Goal: Task Accomplishment & Management: Complete application form

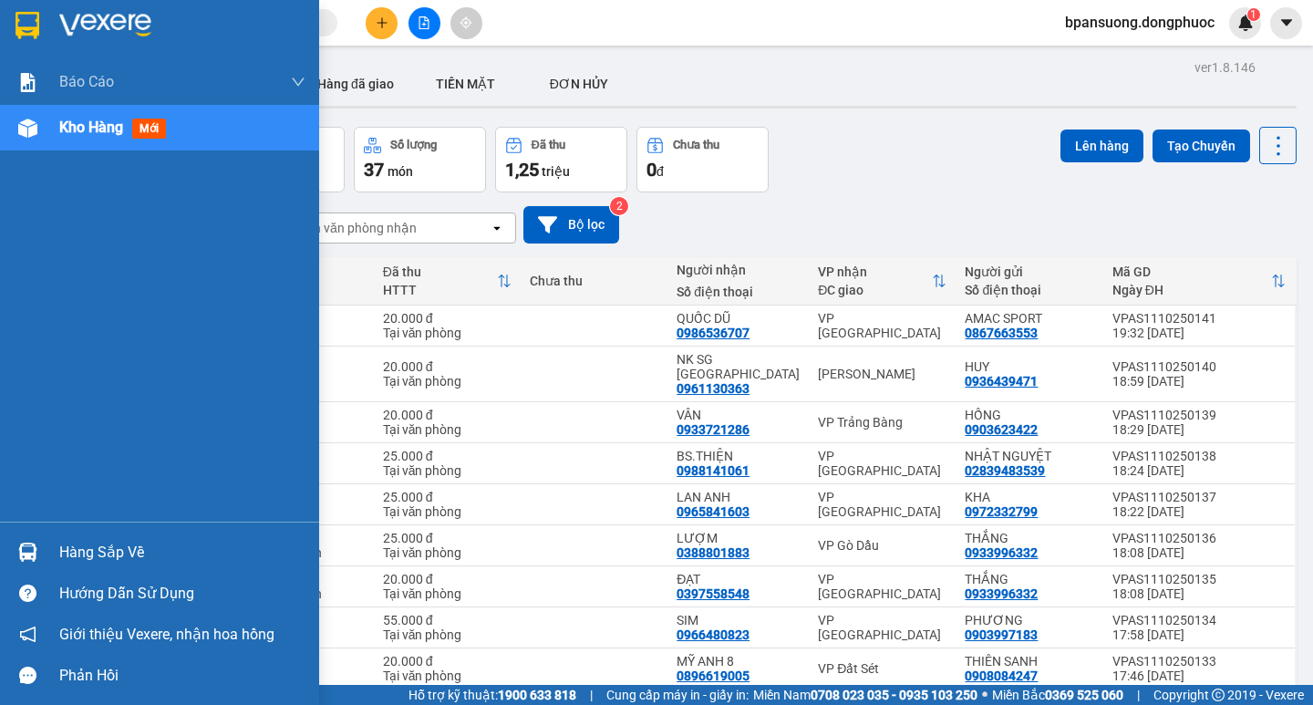
click at [58, 552] on div "Hàng sắp về" at bounding box center [159, 552] width 319 height 41
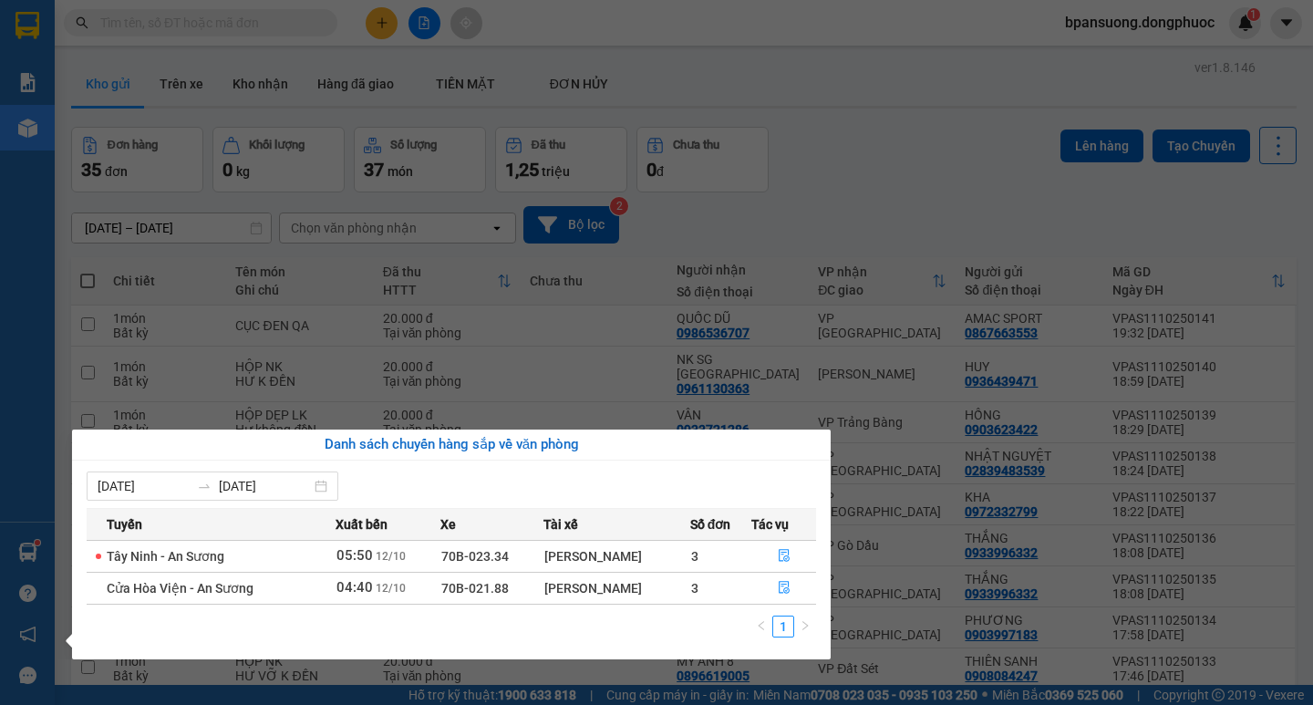
click at [381, 26] on section "Kết quả tìm kiếm ( 0 ) Bộ lọc Ngày tạo đơn gần nhất No Data bpansuong.dongphuoc…" at bounding box center [656, 352] width 1313 height 705
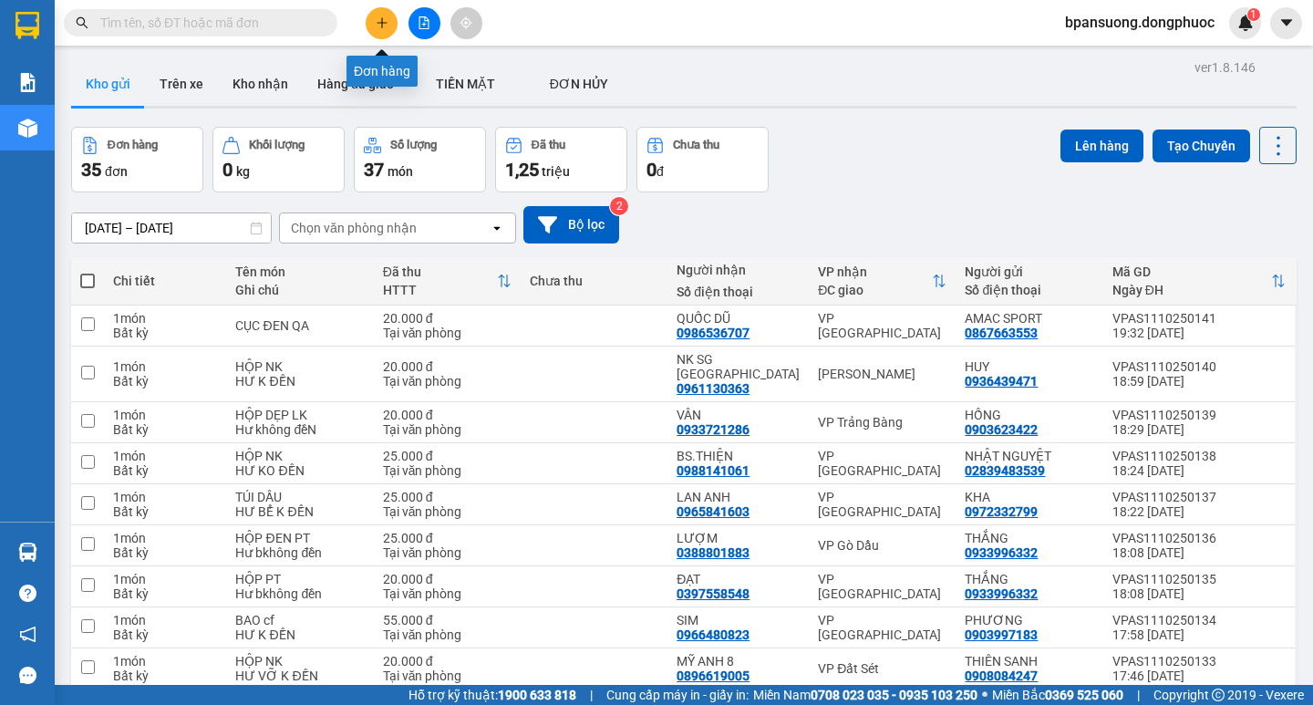
click at [380, 20] on icon "plus" at bounding box center [382, 22] width 13 height 13
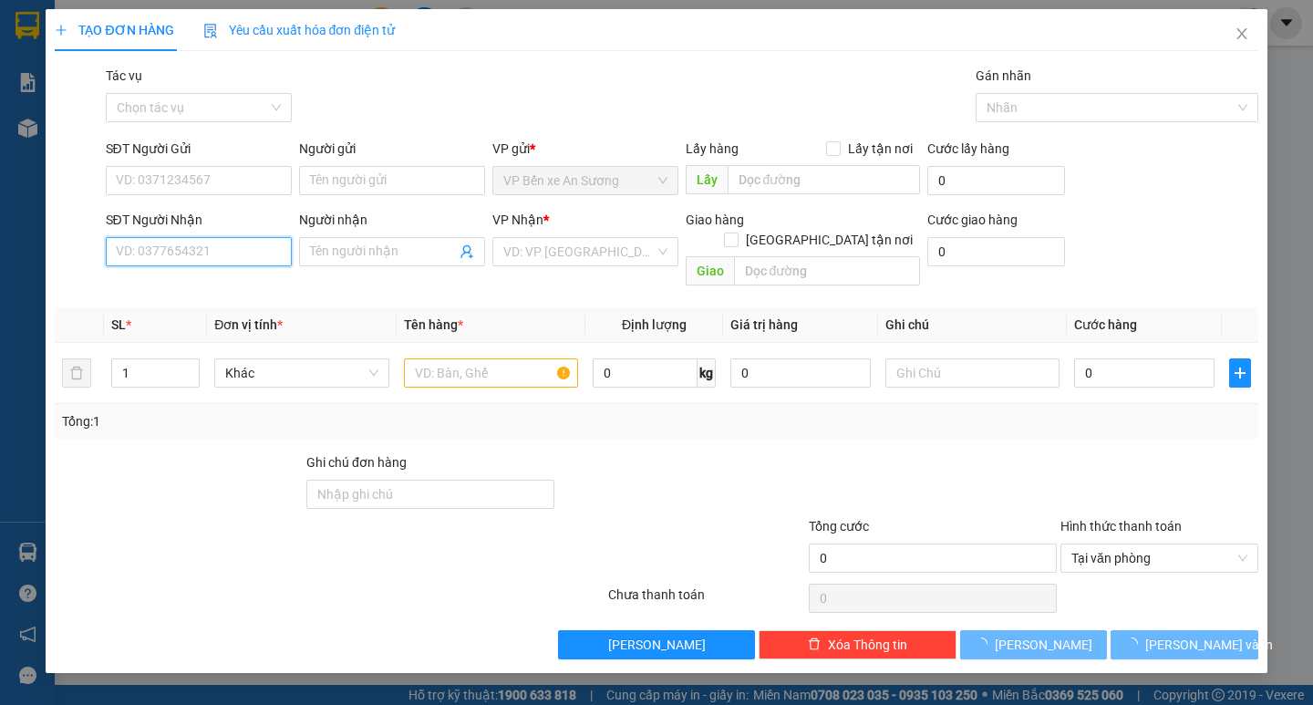
click at [144, 257] on input "SĐT Người Nhận" at bounding box center [199, 251] width 186 height 29
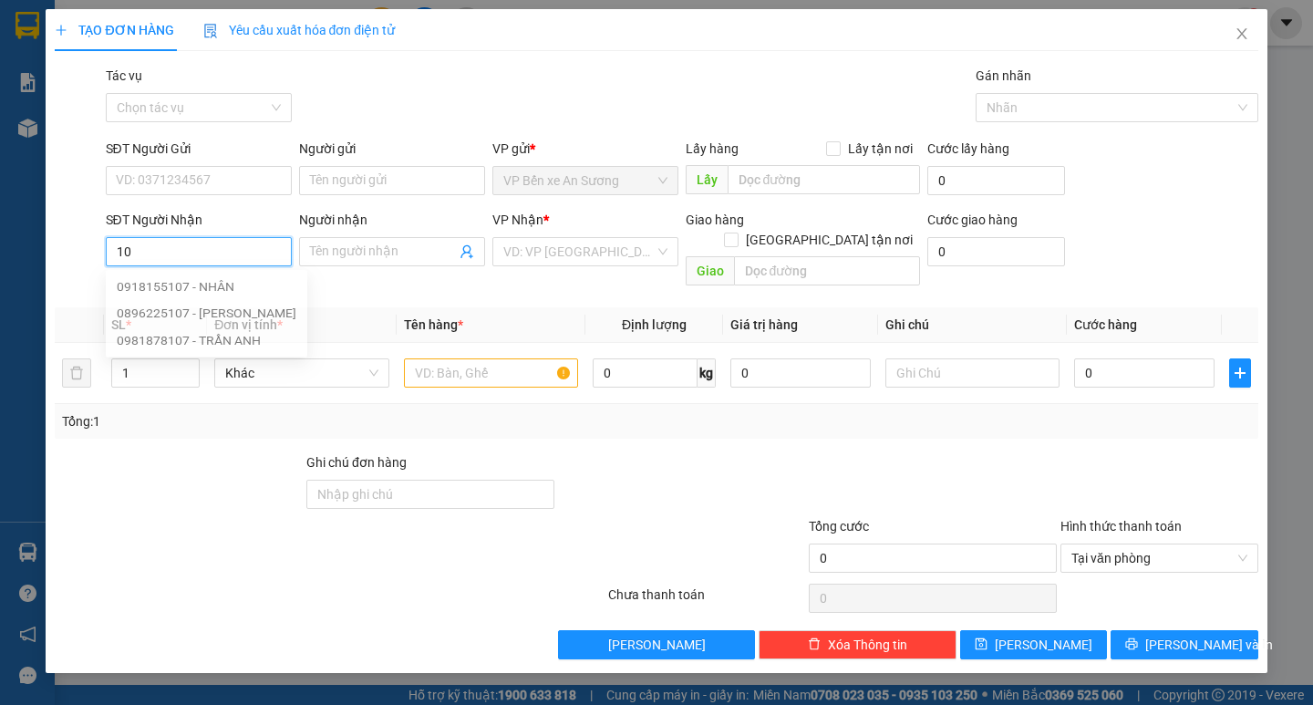
type input "1"
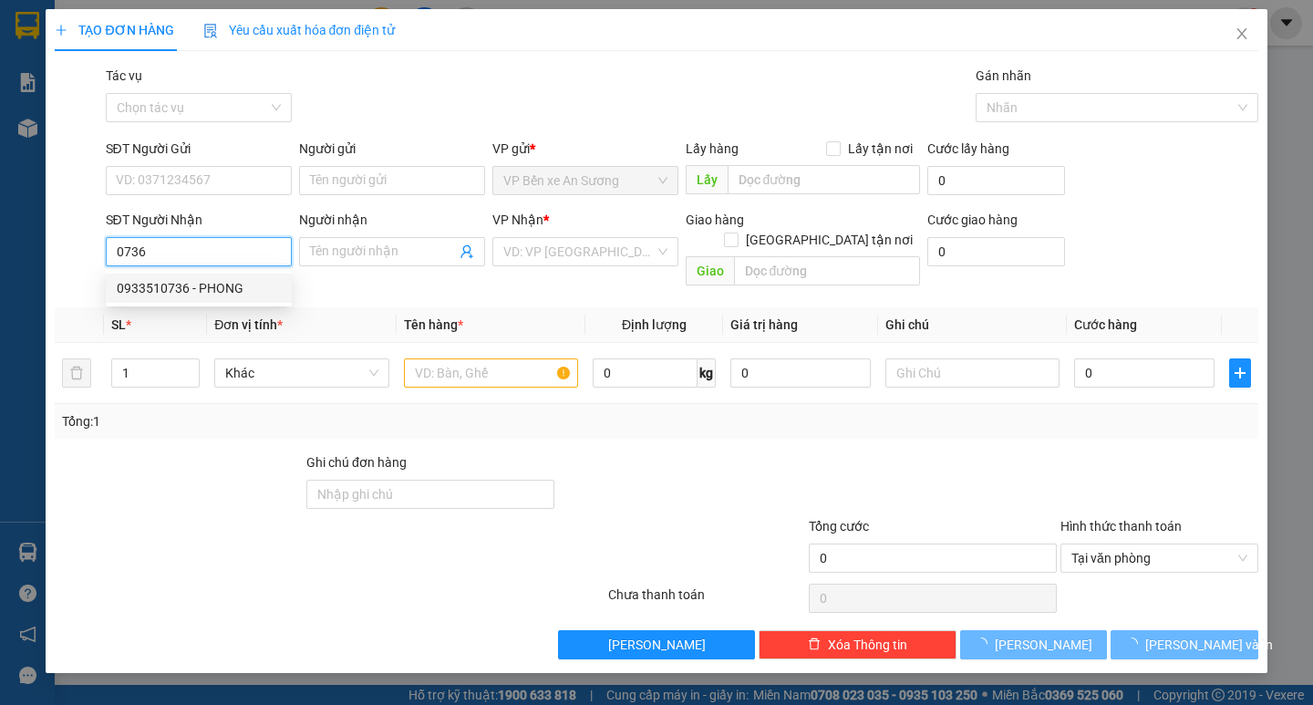
click at [211, 283] on div "0933510736 - PHONG" at bounding box center [199, 288] width 164 height 20
type input "0933510736"
type input "PHONG"
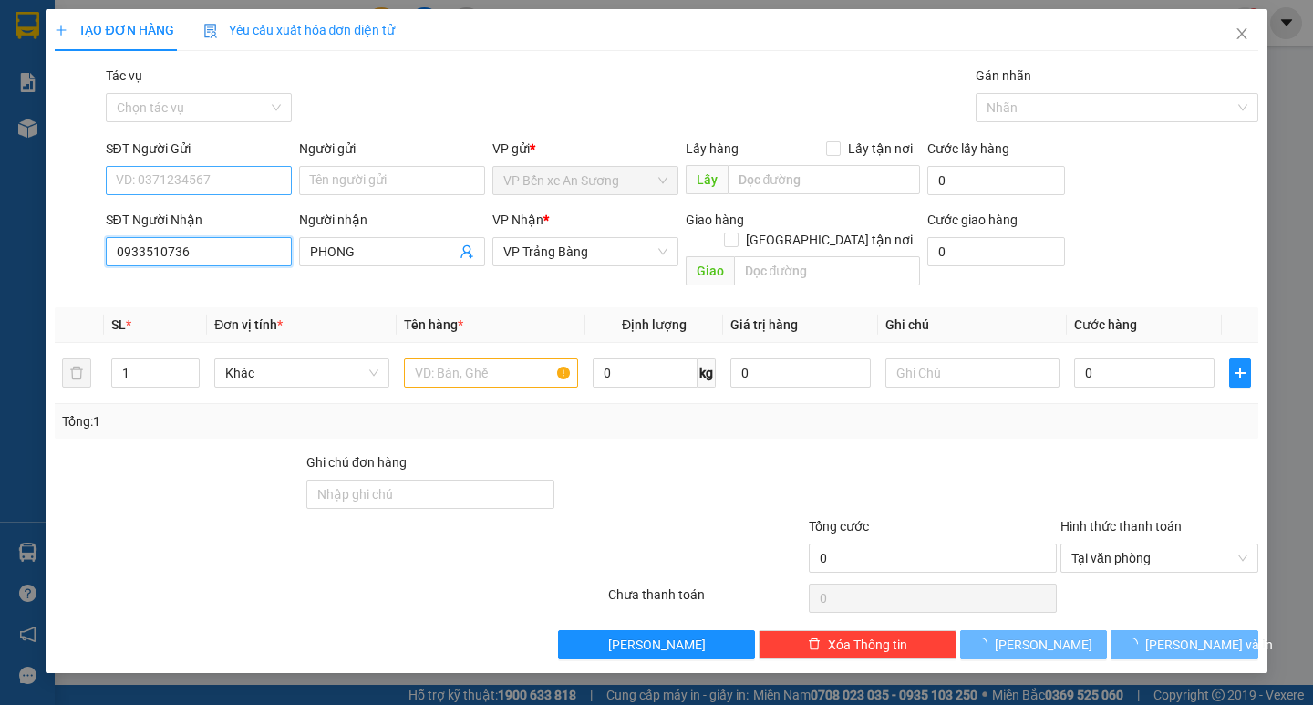
type input "0933510736"
click at [200, 180] on input "SĐT Người Gửi" at bounding box center [199, 180] width 186 height 29
type input "20.000"
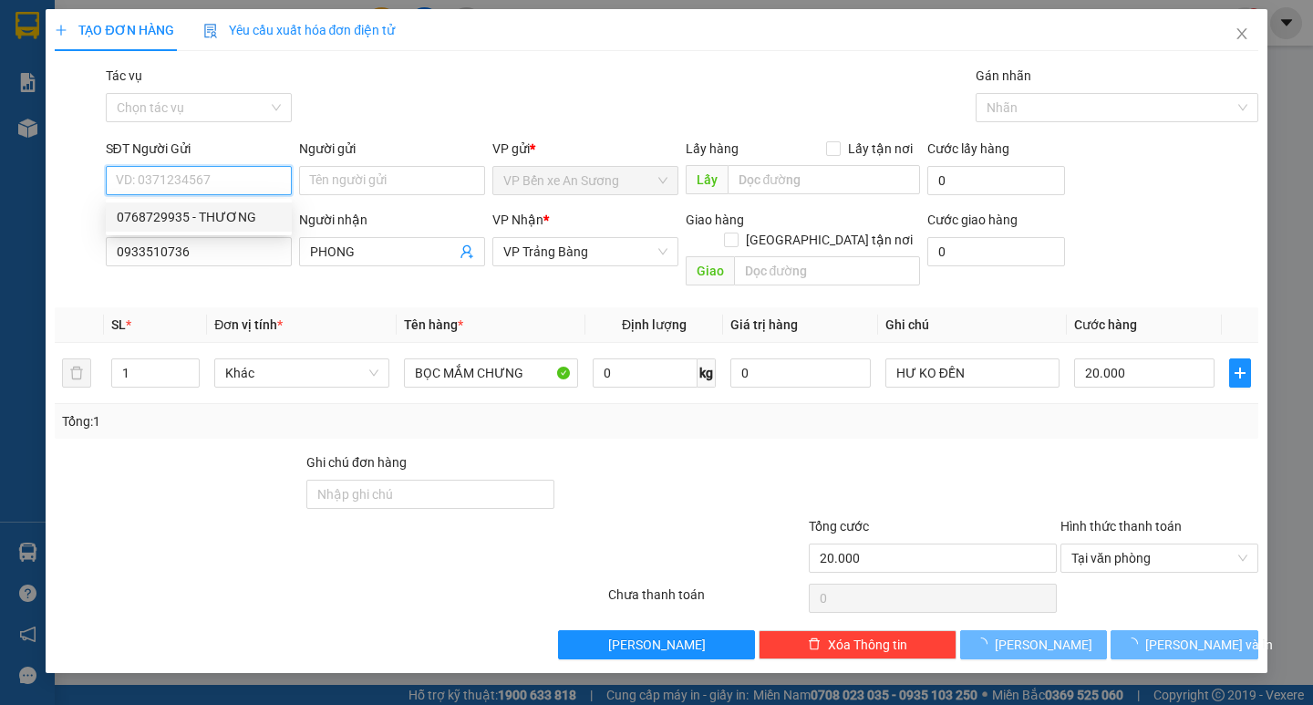
click at [227, 213] on div "0768729935 - THƯƠNG" at bounding box center [199, 217] width 164 height 20
type input "0768729935"
type input "THƯƠNG"
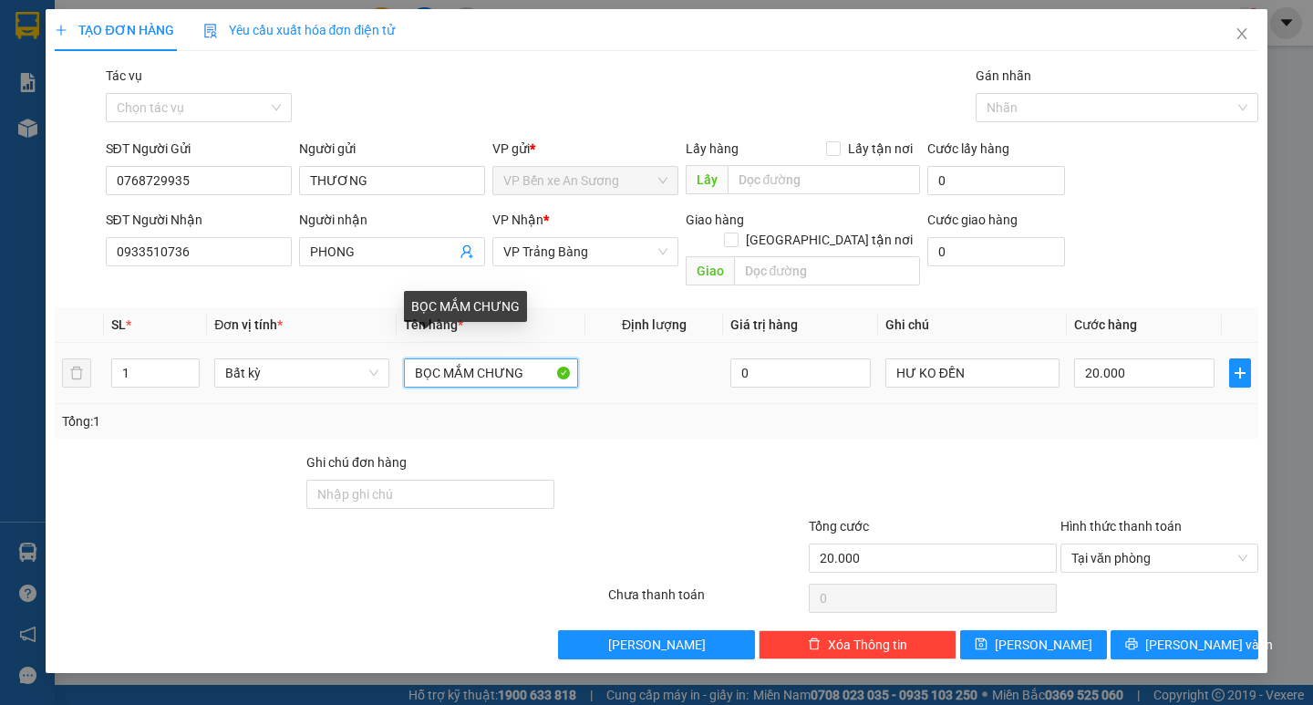
drag, startPoint x: 441, startPoint y: 341, endPoint x: 345, endPoint y: 306, distance: 103.0
click at [372, 363] on tr "1 Bất kỳ BỌC MẮM CHƯNG 0 HƯ KO ĐỀN 20.000" at bounding box center [656, 373] width 1203 height 61
type input "HỘP MẮM CHƯNG"
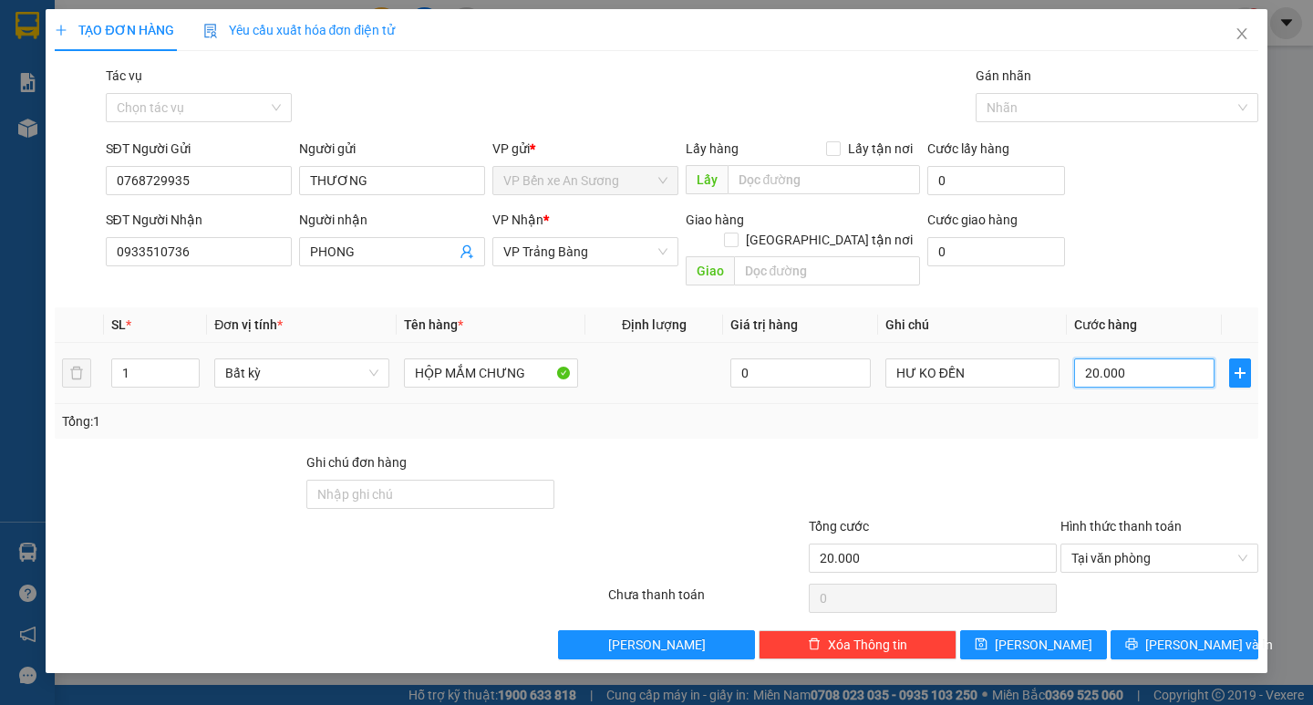
click at [1146, 358] on input "20.000" at bounding box center [1144, 372] width 140 height 29
type input "0"
type input "2"
type input "025"
type input "25"
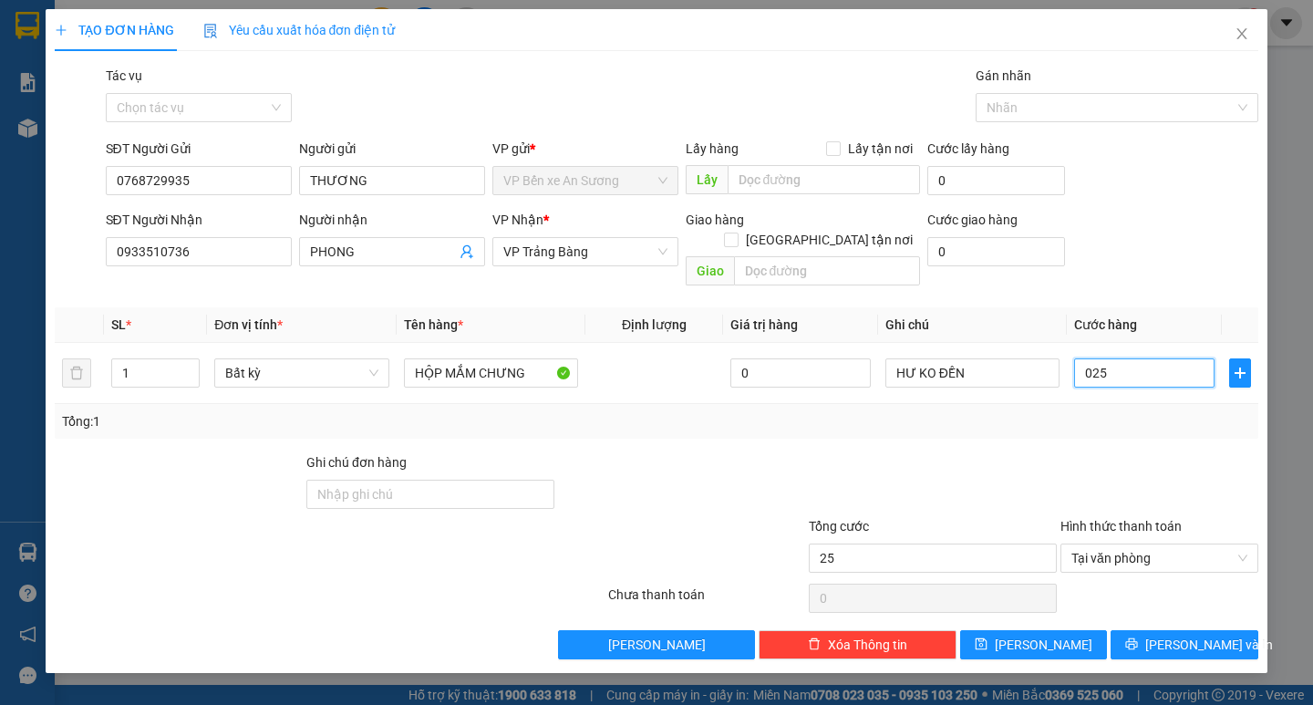
type input "025"
type input "25.000"
click at [1000, 411] on div "Tổng: 1" at bounding box center [656, 421] width 1188 height 20
click at [1163, 630] on button "[PERSON_NAME] và In" at bounding box center [1184, 644] width 147 height 29
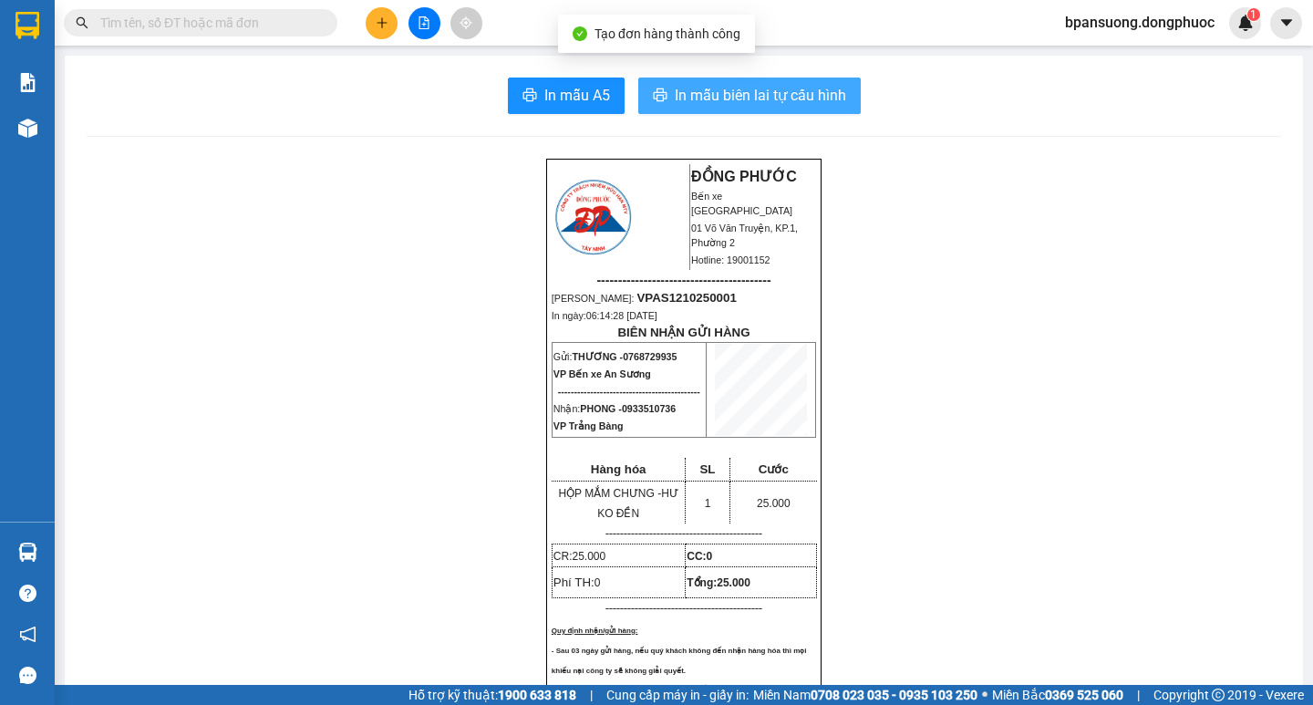
click at [752, 82] on button "In mẫu biên lai tự cấu hình" at bounding box center [749, 96] width 223 height 36
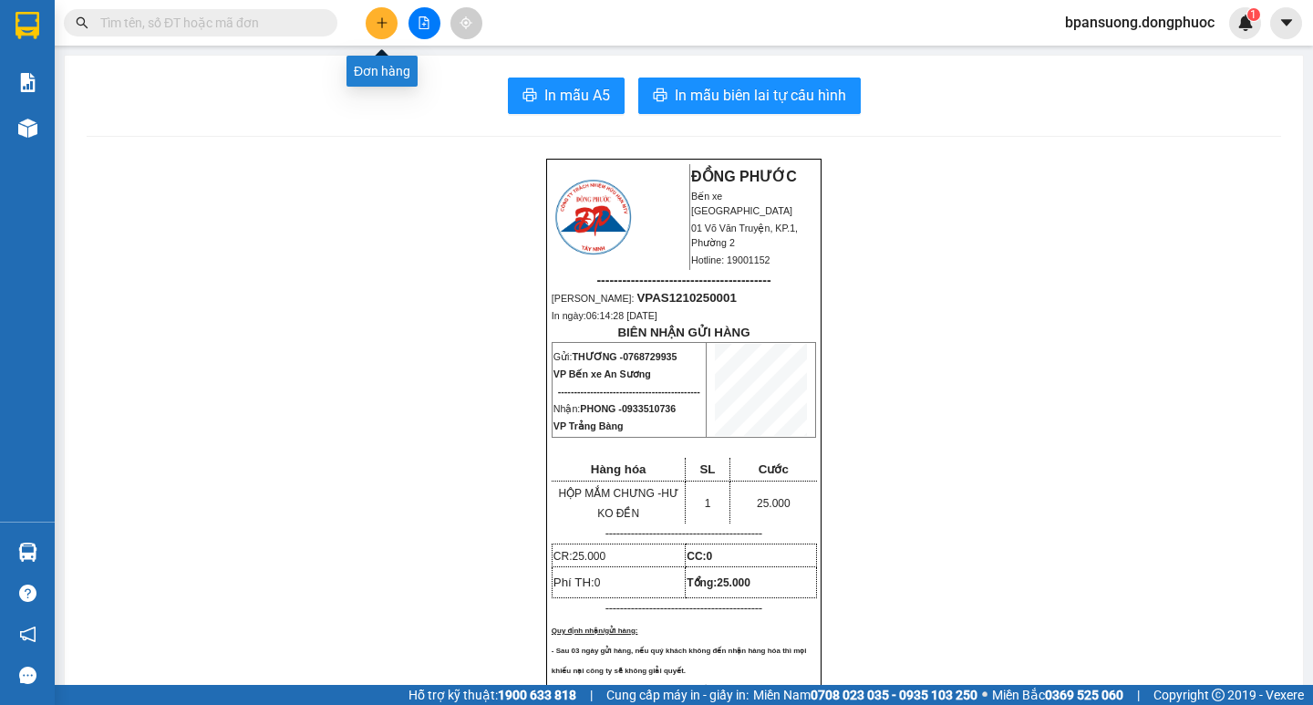
click at [390, 18] on button at bounding box center [382, 23] width 32 height 32
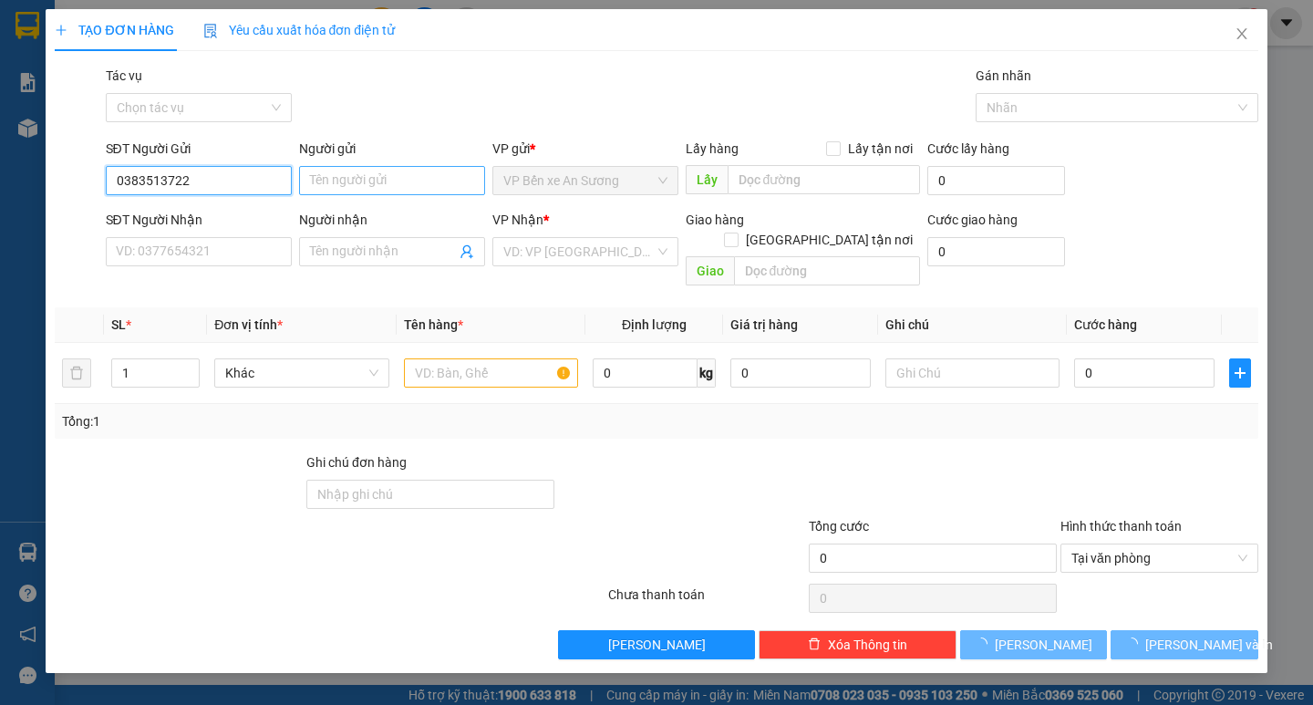
type input "0383513722"
click at [354, 182] on input "Người gửi" at bounding box center [392, 180] width 186 height 29
type input "TRUNG"
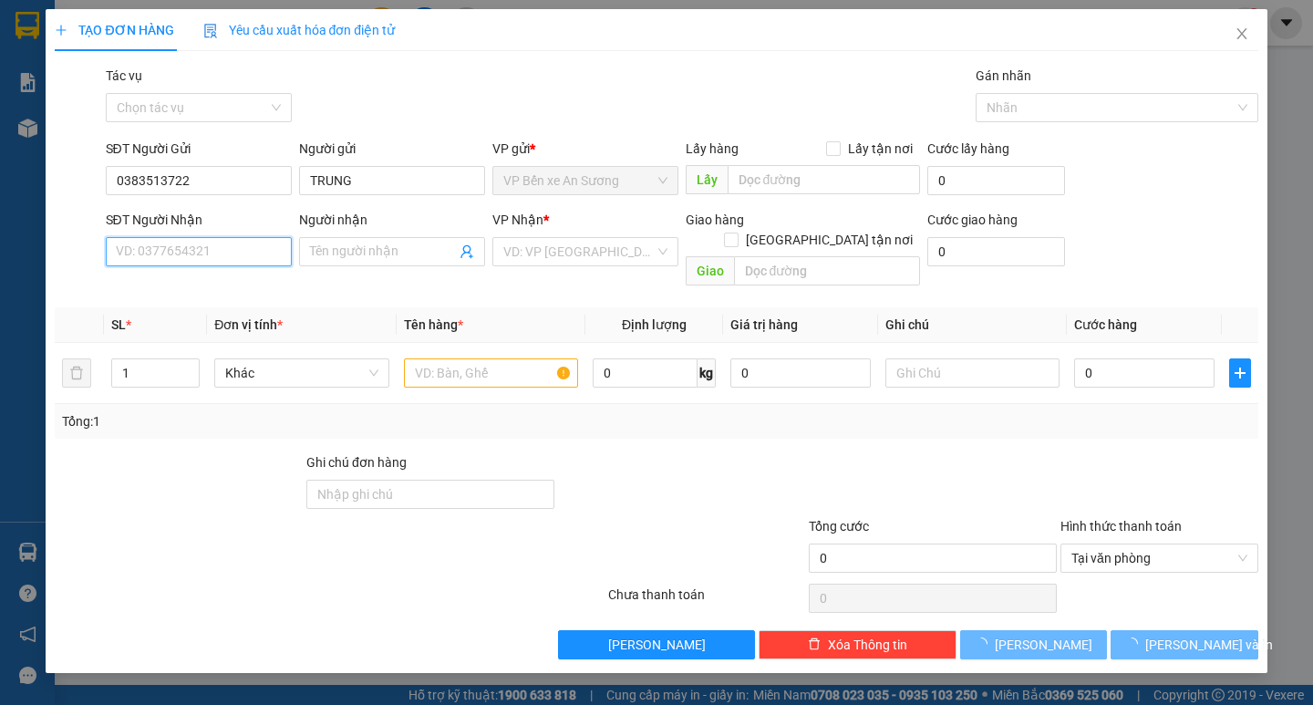
click at [157, 252] on input "SĐT Người Nhận" at bounding box center [199, 251] width 186 height 29
type input "0869879749"
click at [406, 255] on input "Người nhận" at bounding box center [383, 252] width 146 height 20
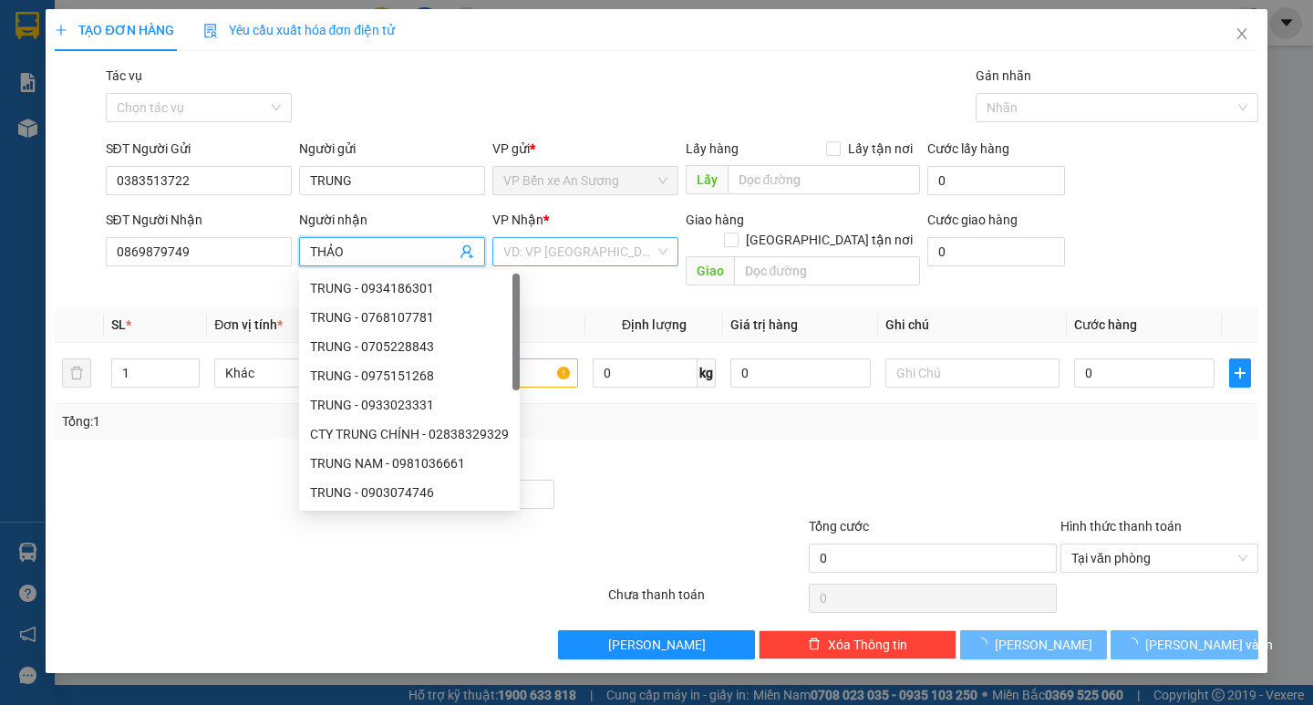
click at [583, 265] on div "VD: VP [GEOGRAPHIC_DATA]" at bounding box center [586, 251] width 186 height 29
type input "THẢO"
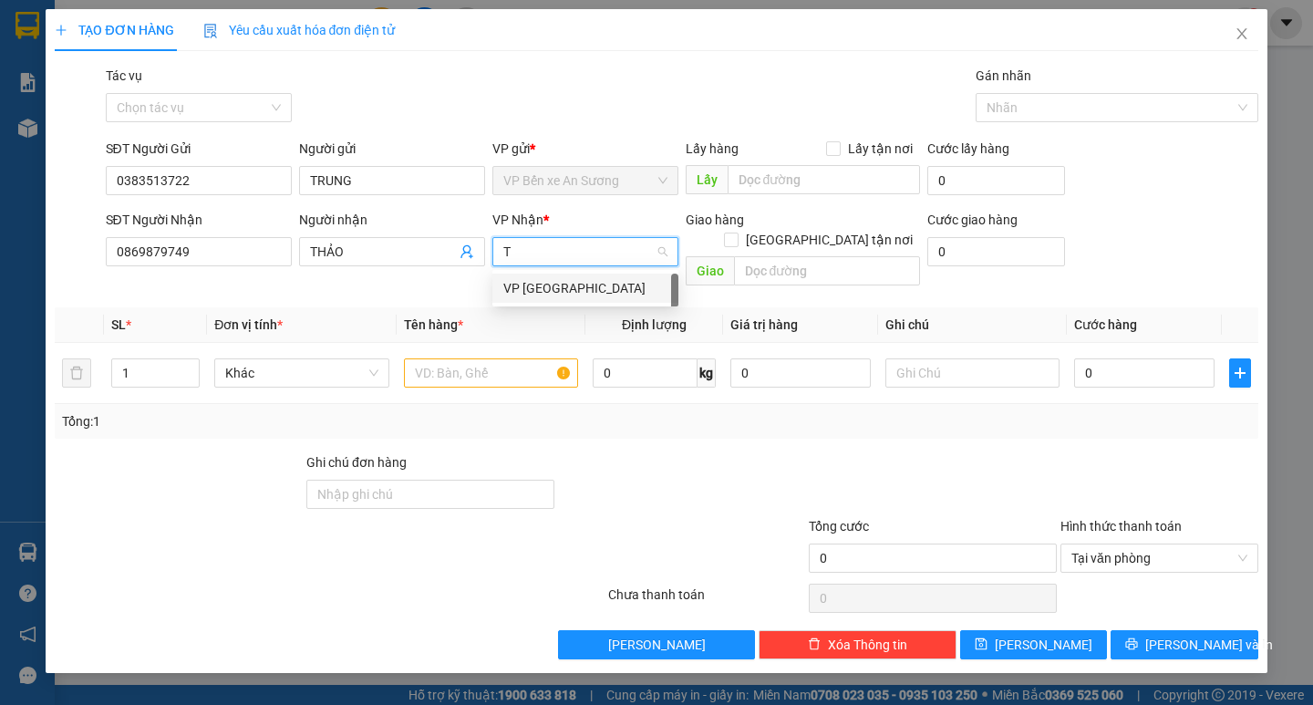
type input "TN"
click at [535, 285] on div "VP [GEOGRAPHIC_DATA]" at bounding box center [585, 288] width 164 height 20
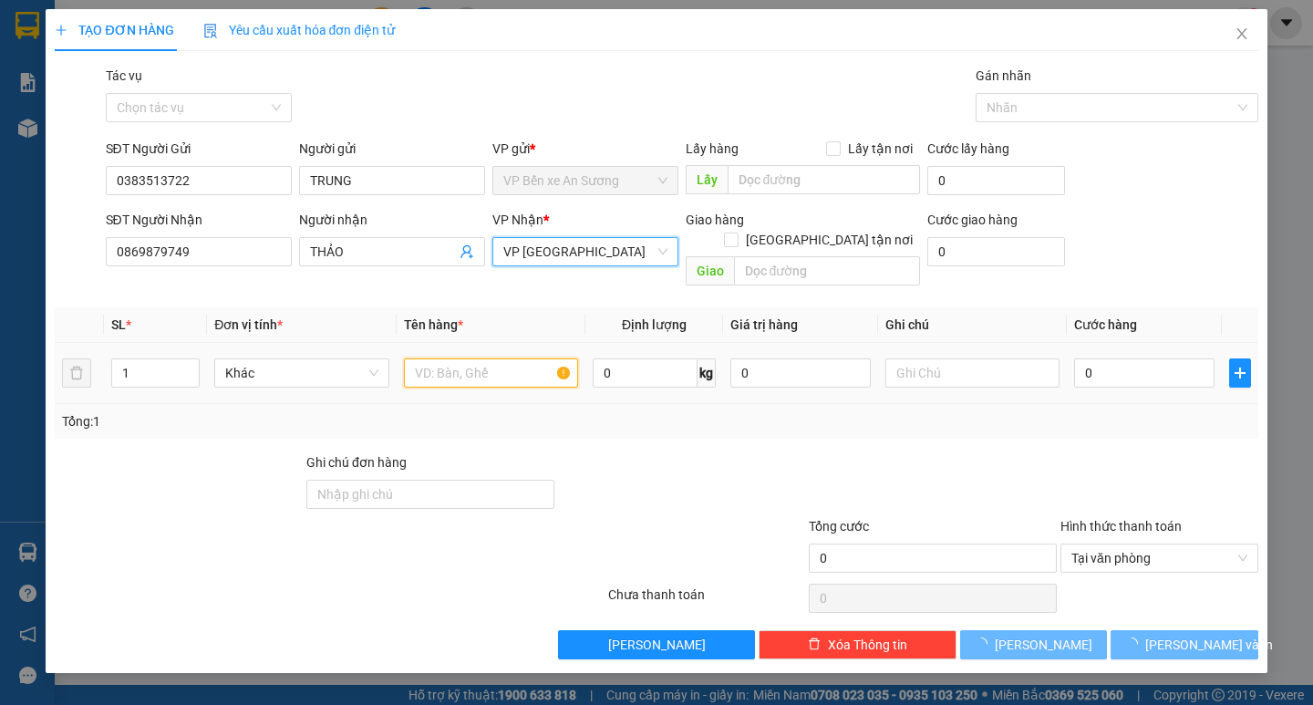
click at [477, 358] on input "text" at bounding box center [491, 372] width 174 height 29
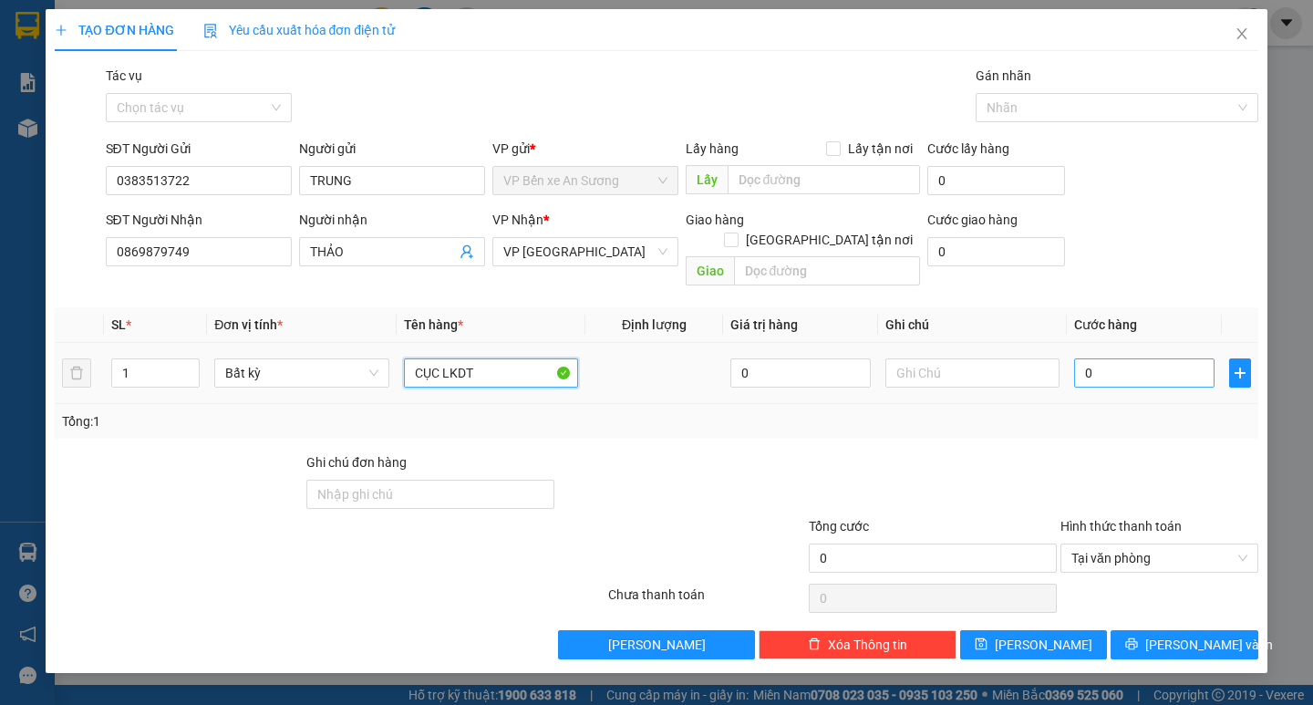
type input "CỤC LKDT"
click at [1105, 358] on input "0" at bounding box center [1144, 372] width 140 height 29
type input "2"
type input "20"
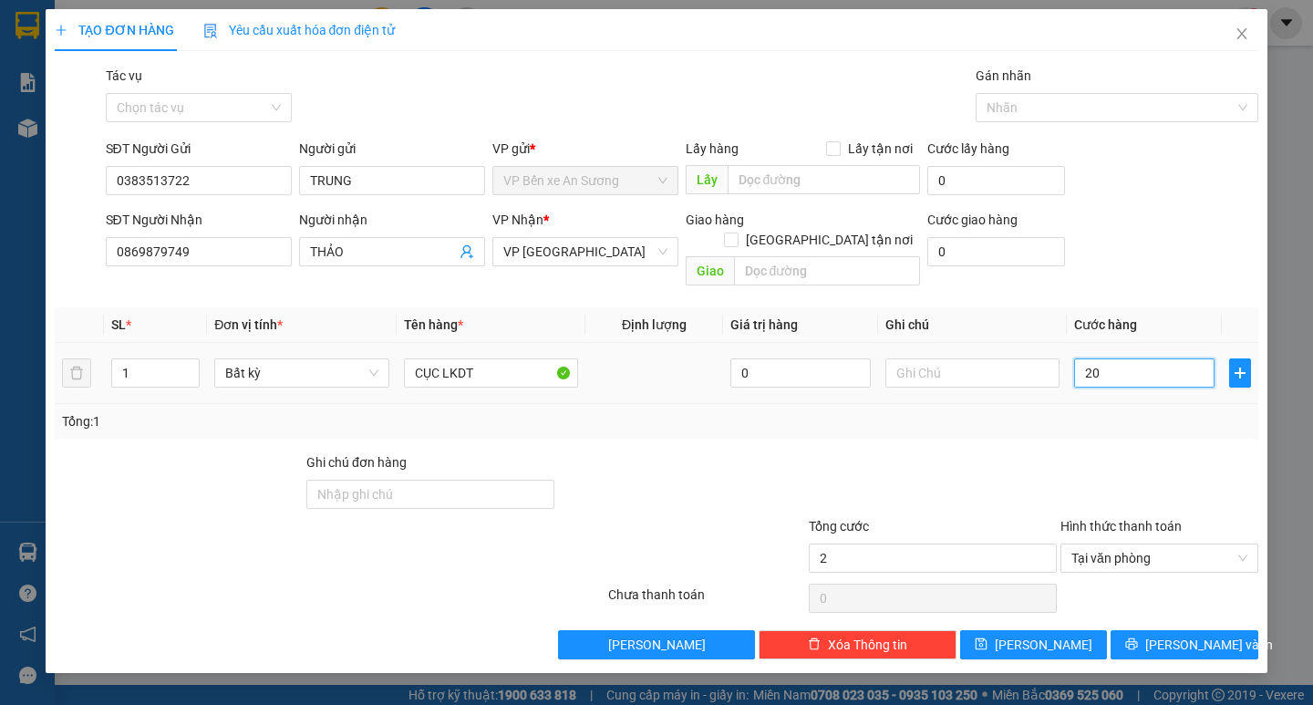
type input "20"
type input "20.000"
click at [923, 358] on input "text" at bounding box center [973, 372] width 174 height 29
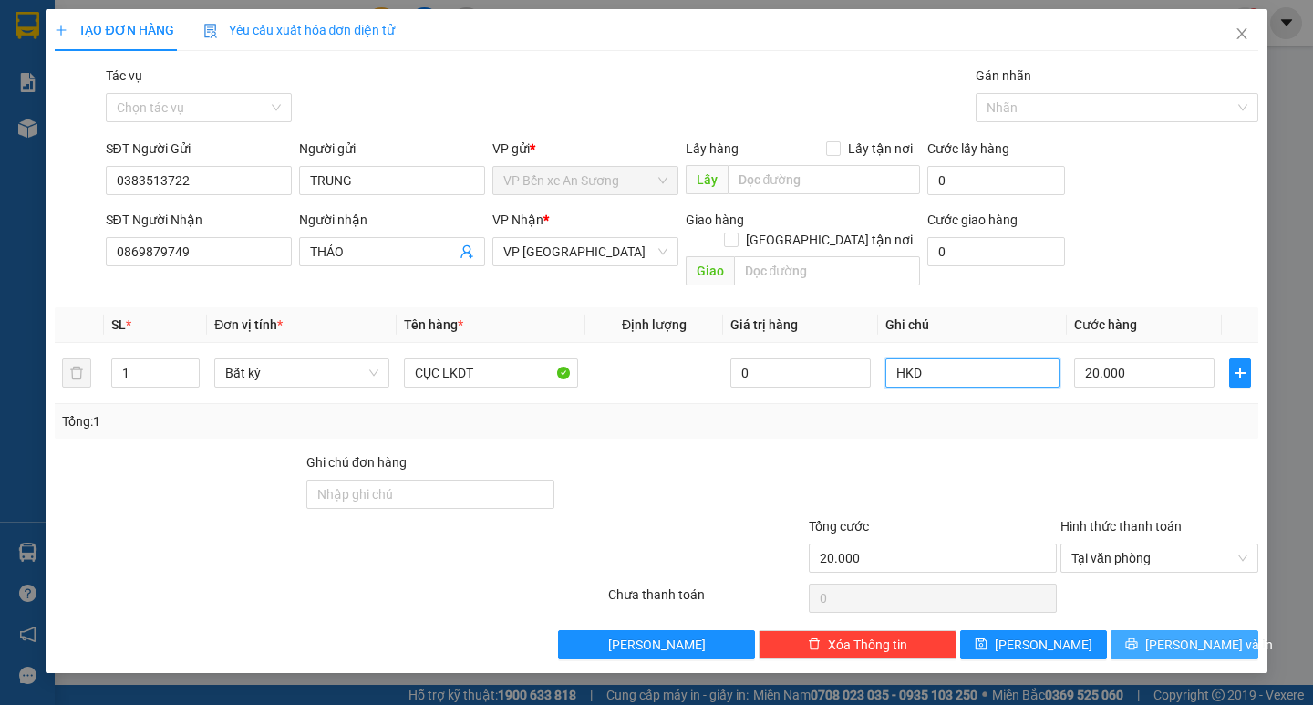
type input "HKD"
drag, startPoint x: 1181, startPoint y: 628, endPoint x: 1131, endPoint y: 586, distance: 65.4
click at [1183, 635] on span "[PERSON_NAME] và In" at bounding box center [1210, 645] width 128 height 20
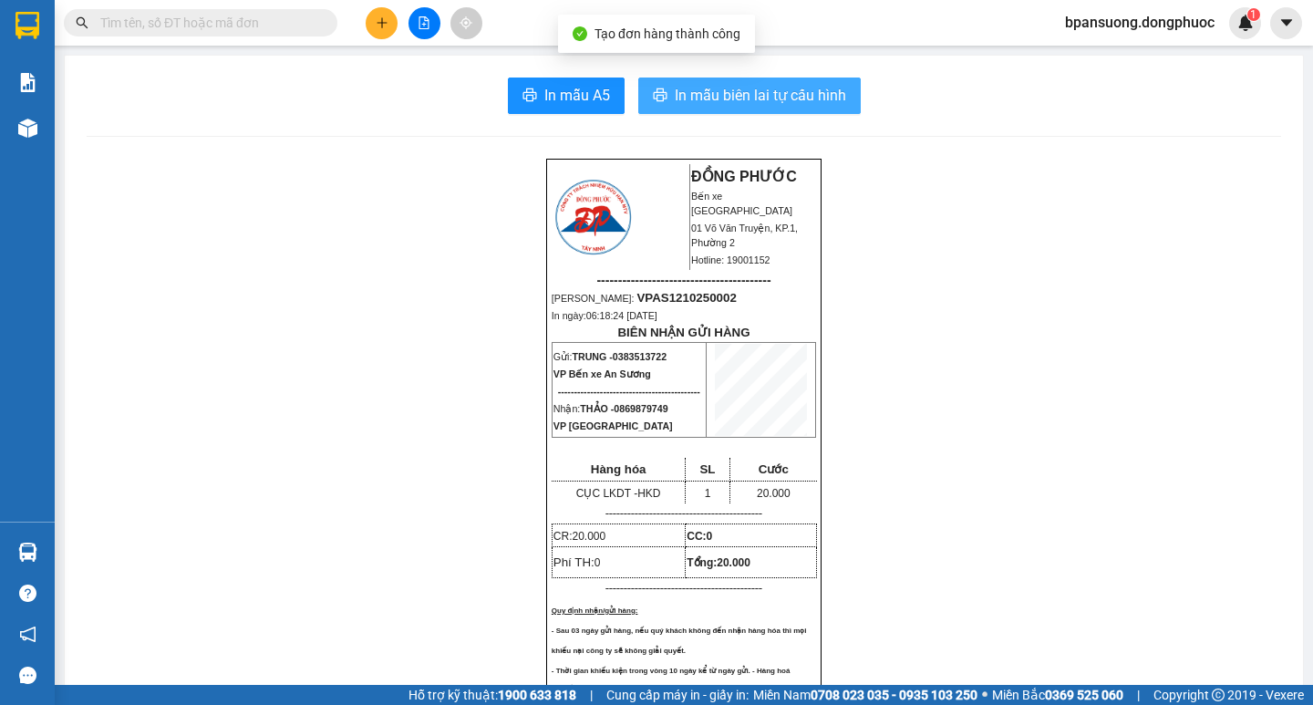
click at [747, 103] on span "In mẫu biên lai tự cấu hình" at bounding box center [760, 95] width 171 height 23
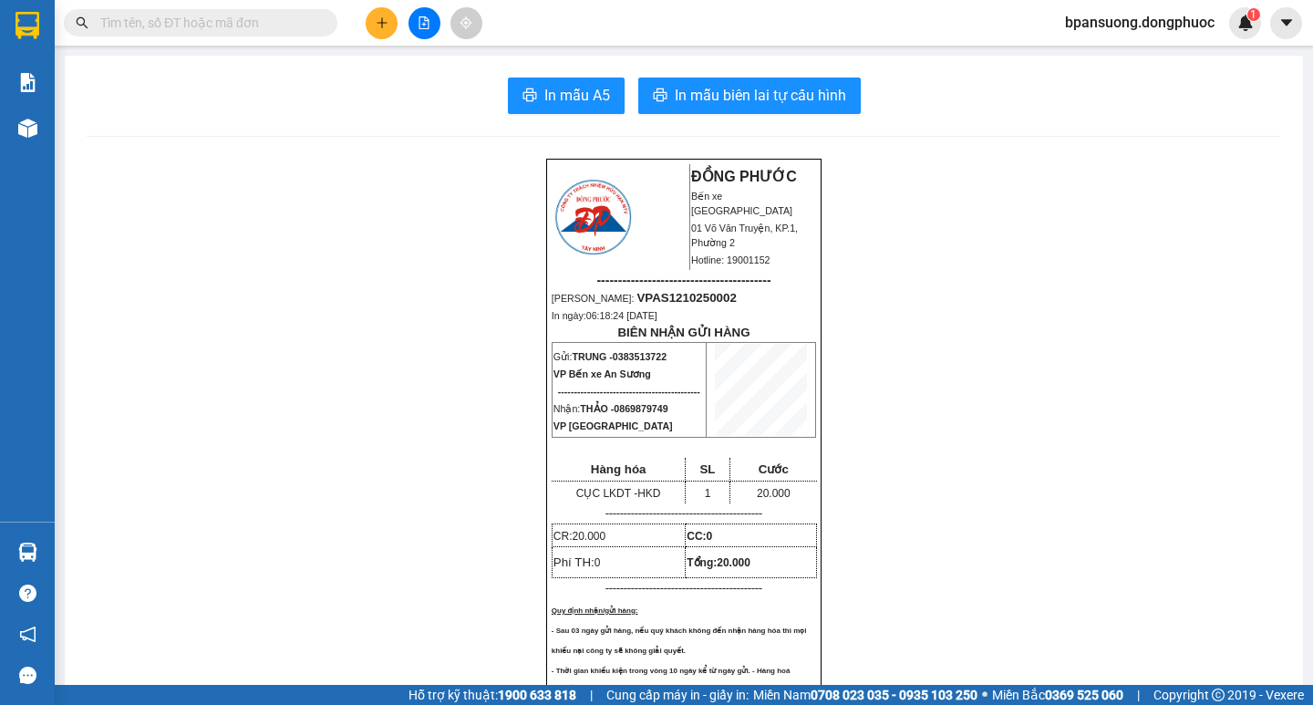
click at [382, 25] on icon "plus" at bounding box center [381, 22] width 1 height 10
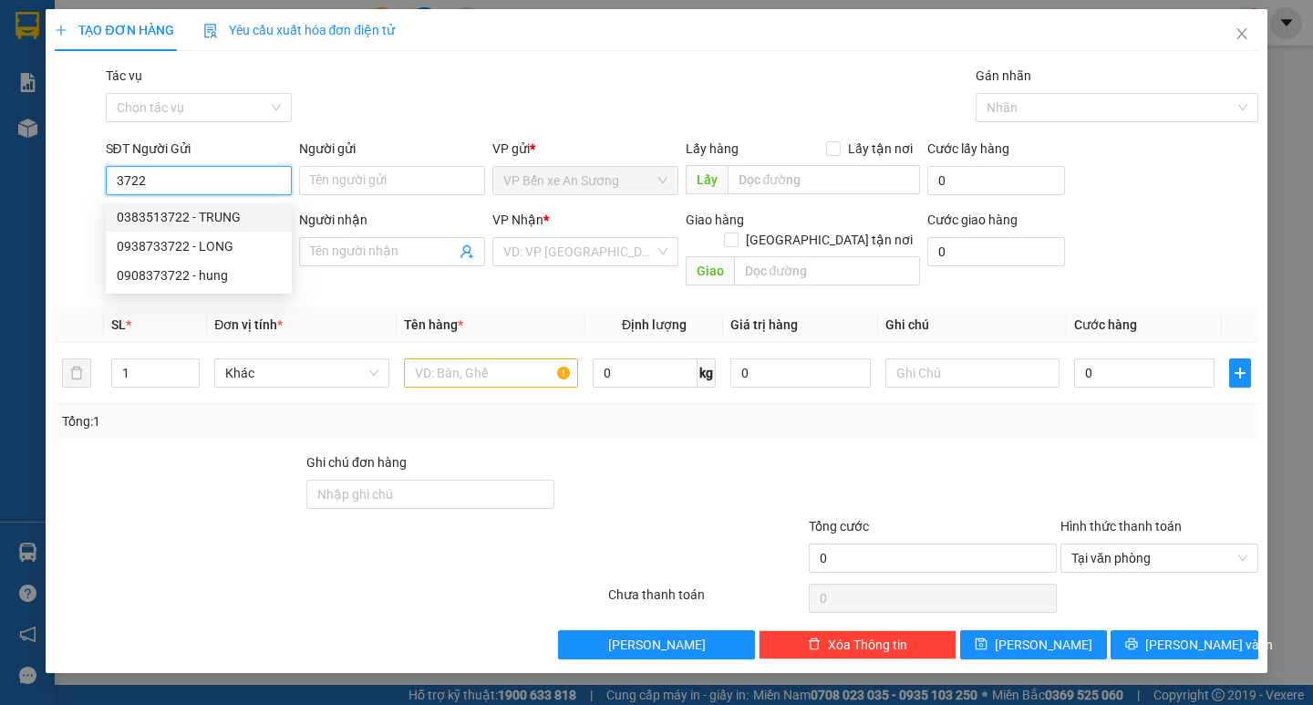
click at [214, 209] on div "0383513722 - TRUNG" at bounding box center [199, 217] width 164 height 20
type input "0383513722"
type input "TRUNG"
type input "0869879749"
type input "THẢO"
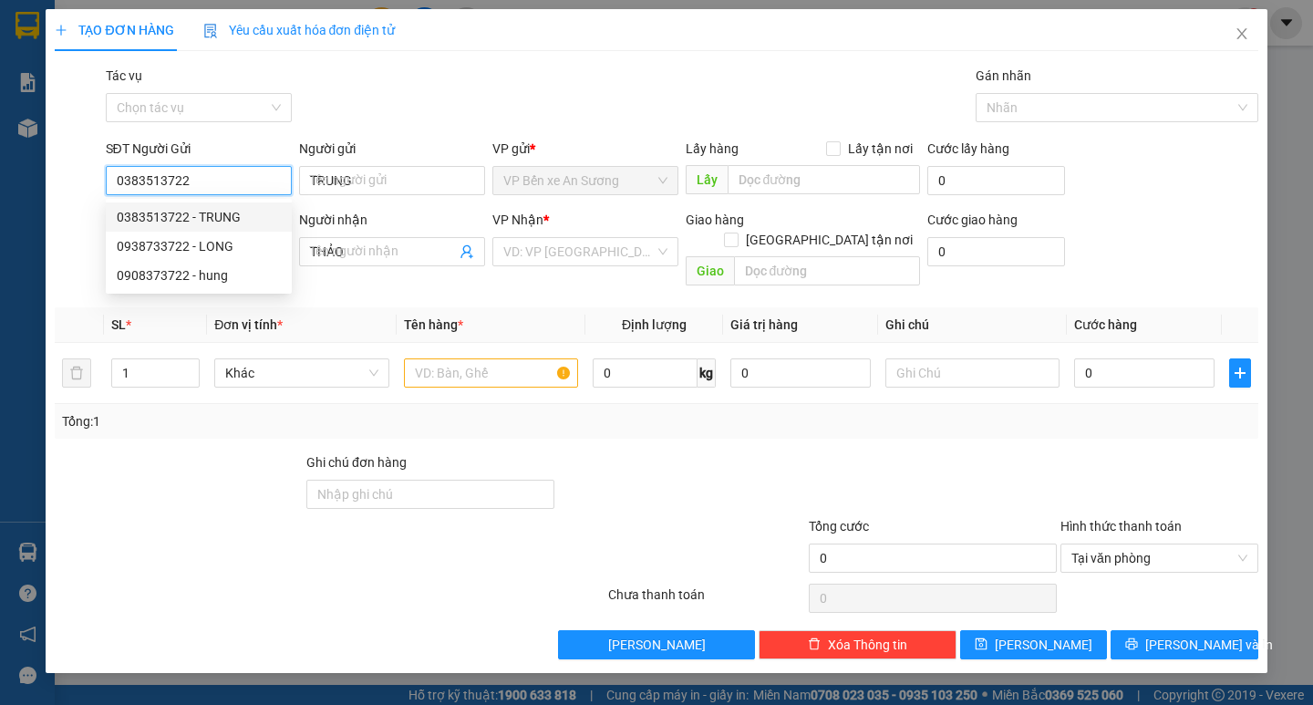
type input "20.000"
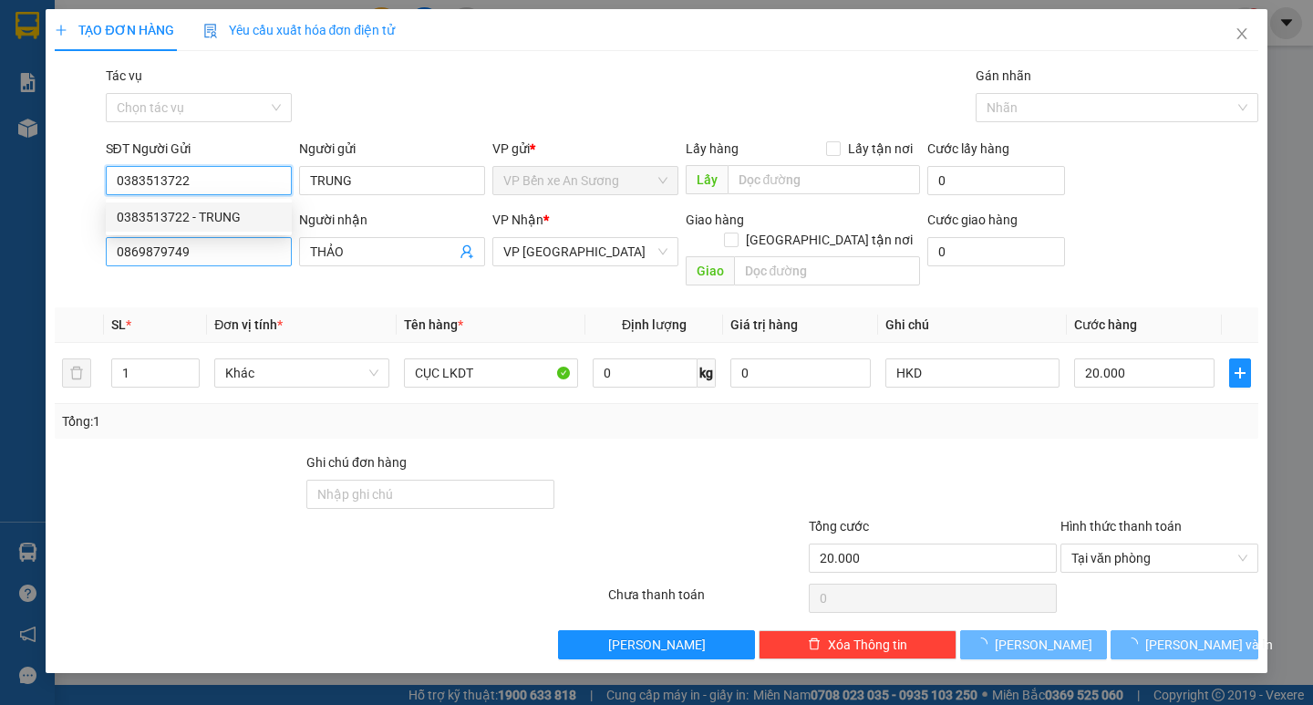
type input "0383513722"
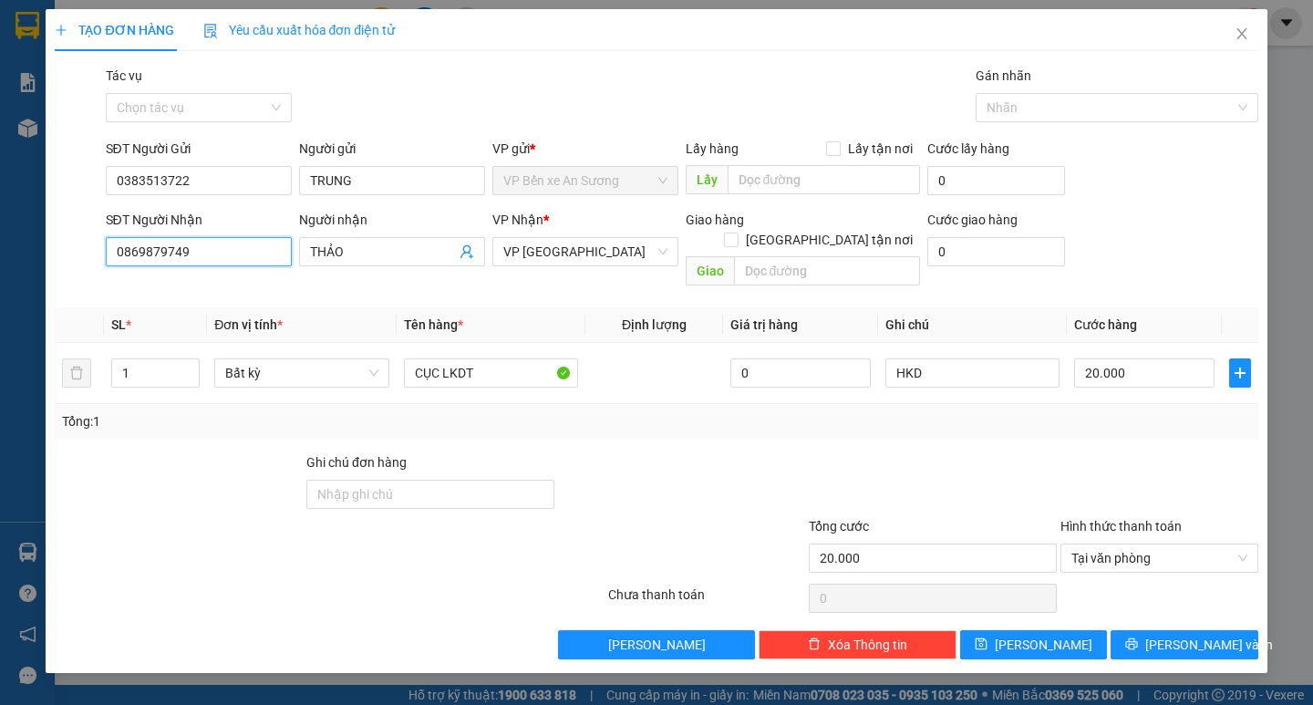
drag, startPoint x: 224, startPoint y: 255, endPoint x: 0, endPoint y: 211, distance: 228.8
click at [4, 257] on div "TẠO ĐƠN HÀNG Yêu cầu xuất hóa đơn điện tử Transit Pickup Surcharge Ids Transit …" at bounding box center [656, 352] width 1313 height 705
click at [371, 263] on span "THẢO" at bounding box center [392, 251] width 186 height 29
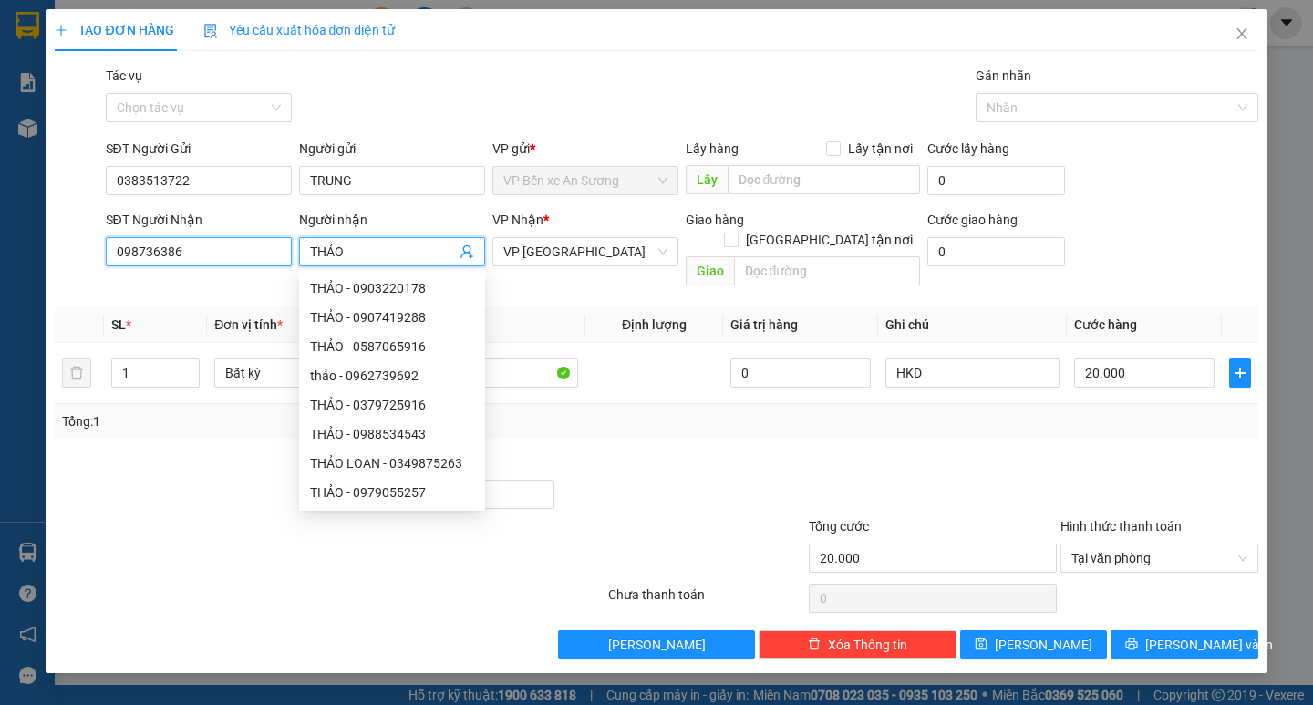
click at [189, 248] on input "098736386" at bounding box center [199, 251] width 186 height 29
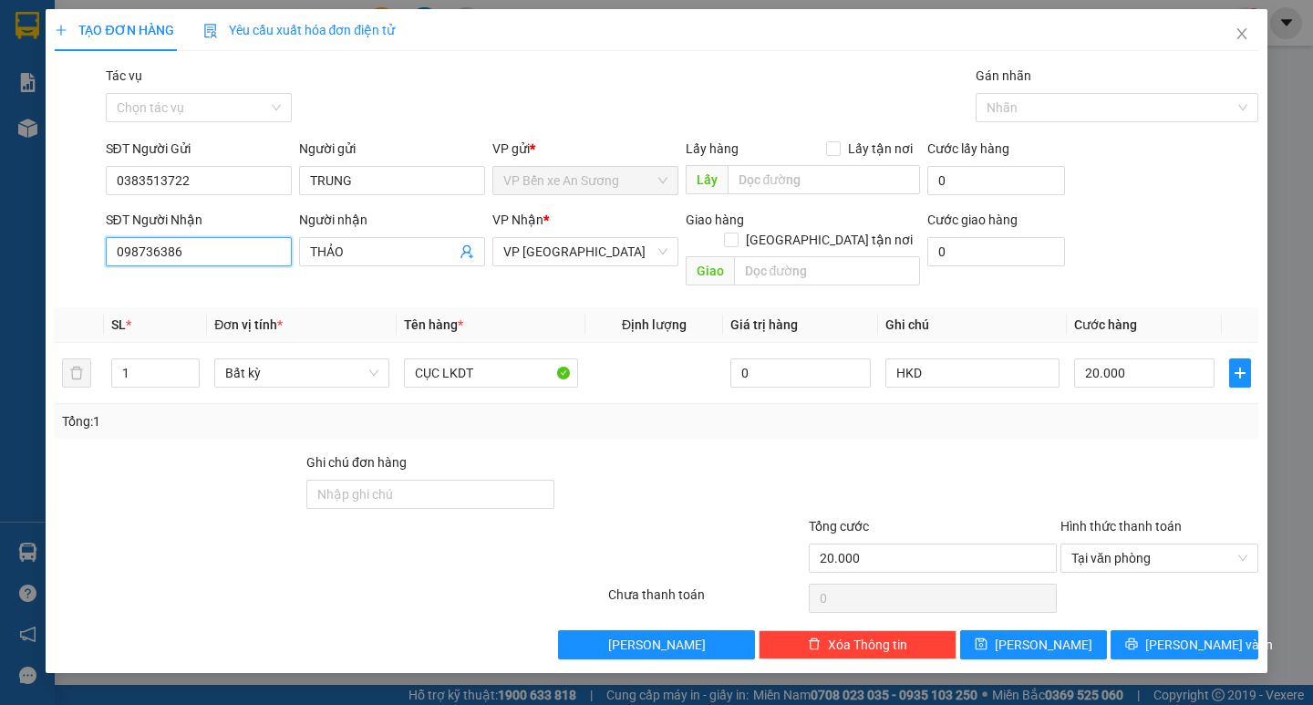
click at [129, 243] on input "098736386" at bounding box center [199, 251] width 186 height 29
type input "0908736386"
click at [218, 284] on div "0908736386 - THANH" at bounding box center [199, 288] width 164 height 20
type input "THANH"
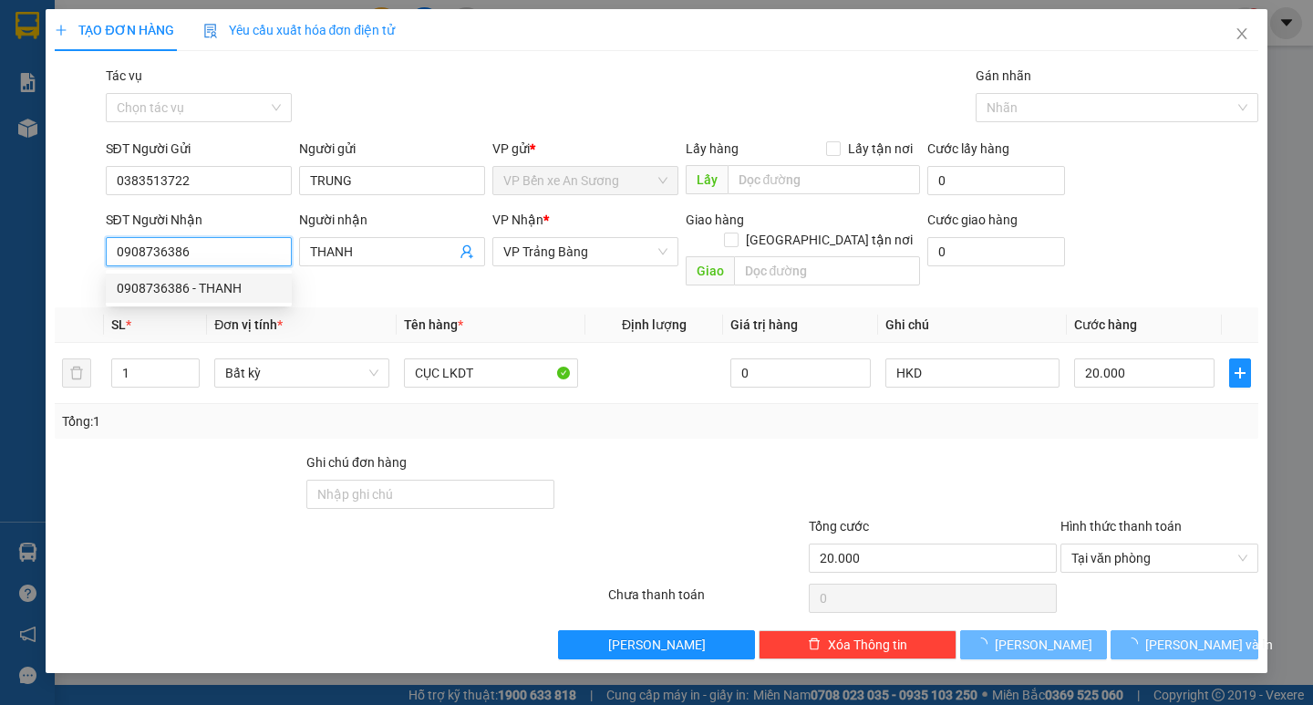
type input "55.000"
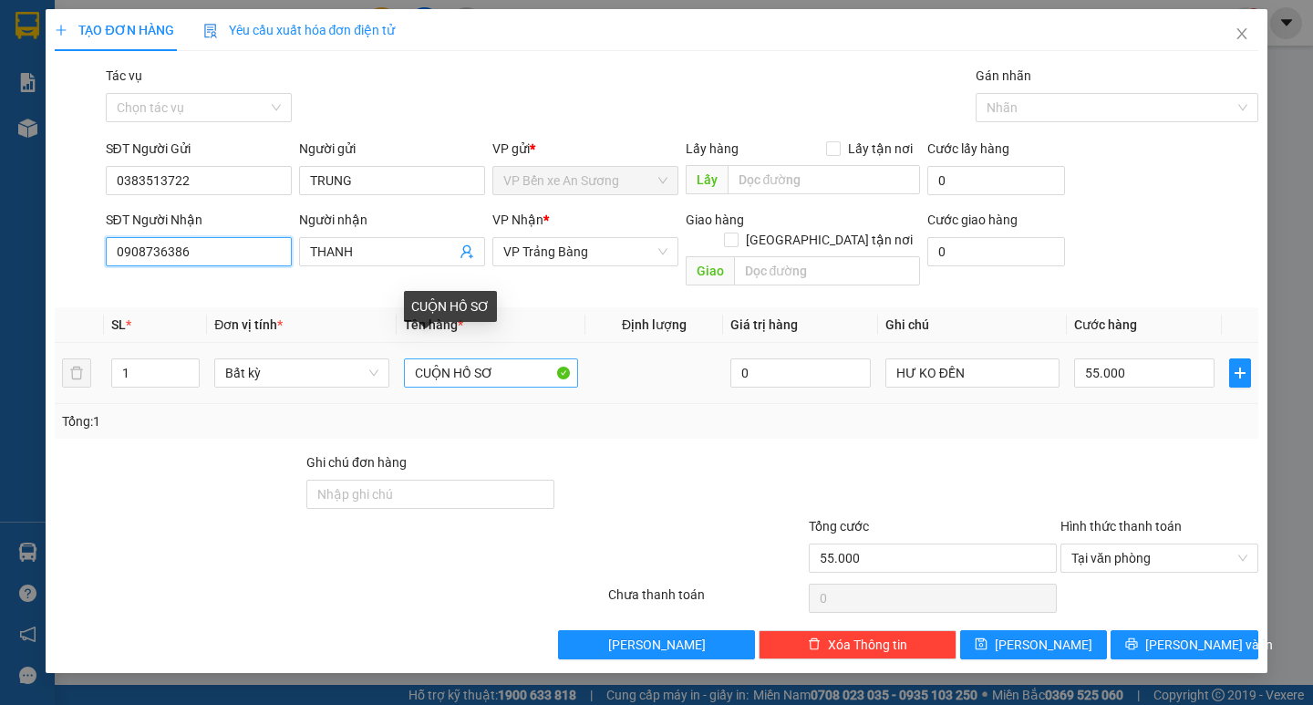
type input "0908736386"
drag, startPoint x: 514, startPoint y: 351, endPoint x: 303, endPoint y: 358, distance: 211.7
click at [313, 361] on tr "1 Bất kỳ CUỘN HỒ SƠ 0 HƯ KO ĐỀN 55.000" at bounding box center [656, 373] width 1203 height 61
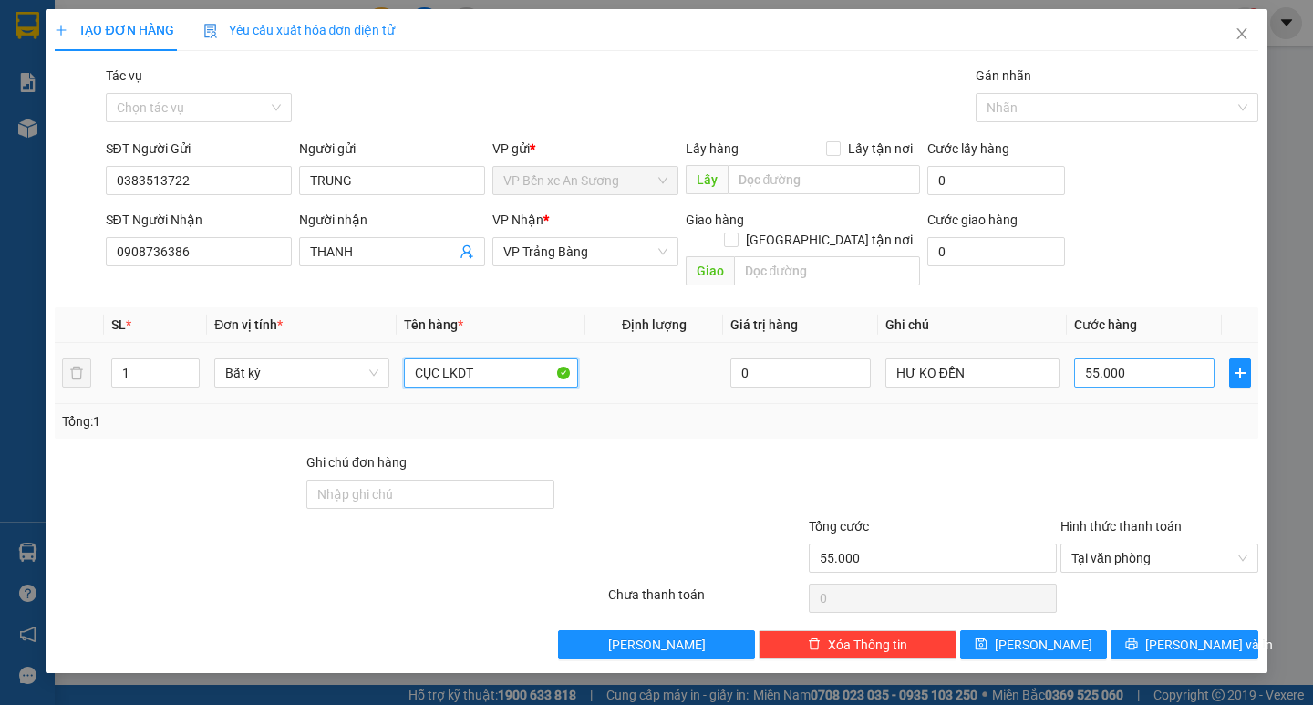
type input "CỤC LKDT"
click at [1125, 358] on input "55.000" at bounding box center [1144, 372] width 140 height 29
type input "0"
type input "5"
type input "0"
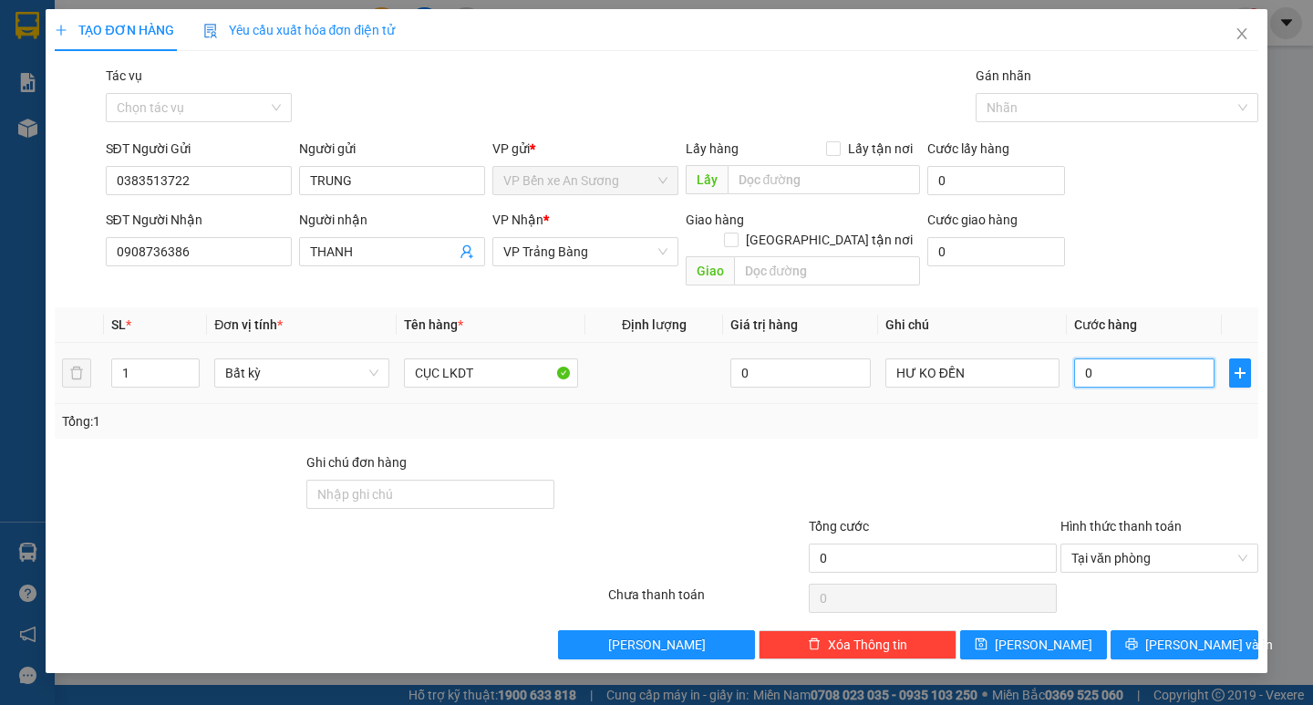
type input "2"
type input "02"
type input "20"
type input "020"
drag, startPoint x: 1105, startPoint y: 462, endPoint x: 1099, endPoint y: 454, distance: 10.4
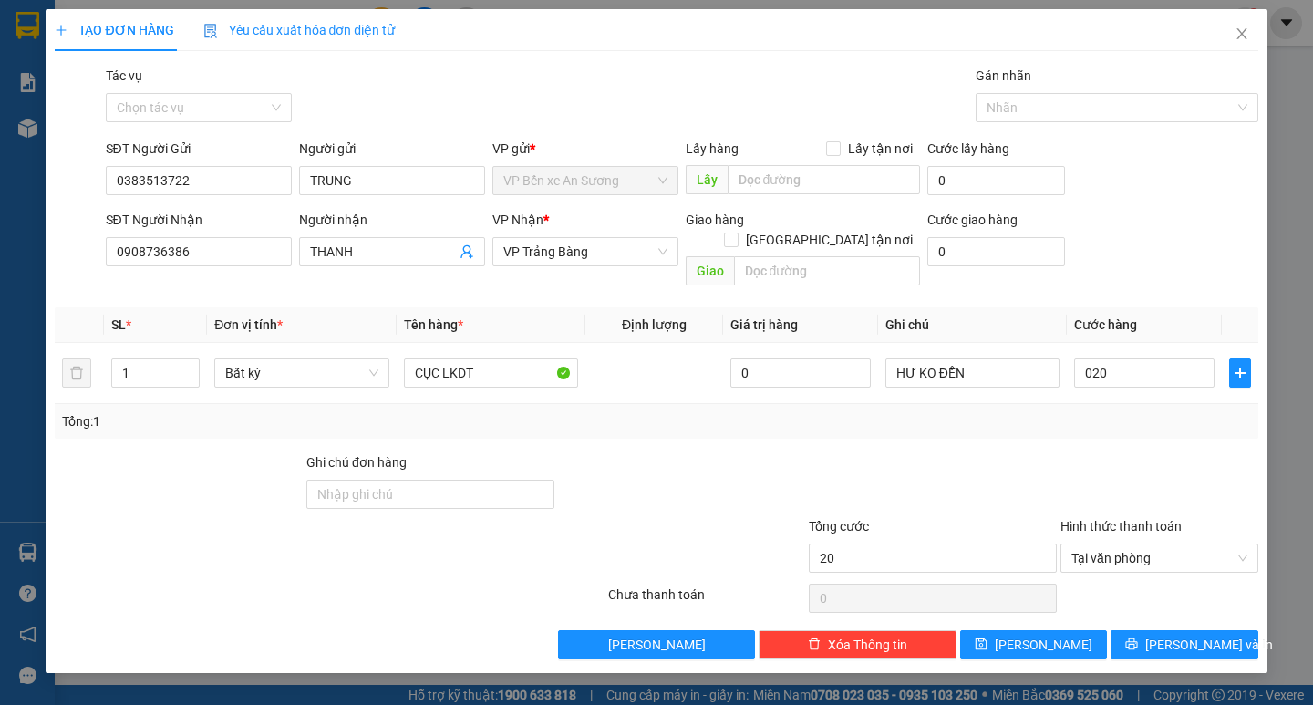
click at [1105, 462] on div at bounding box center [1160, 484] width 202 height 64
type input "20.000"
click at [1194, 635] on span "[PERSON_NAME] và In" at bounding box center [1210, 645] width 128 height 20
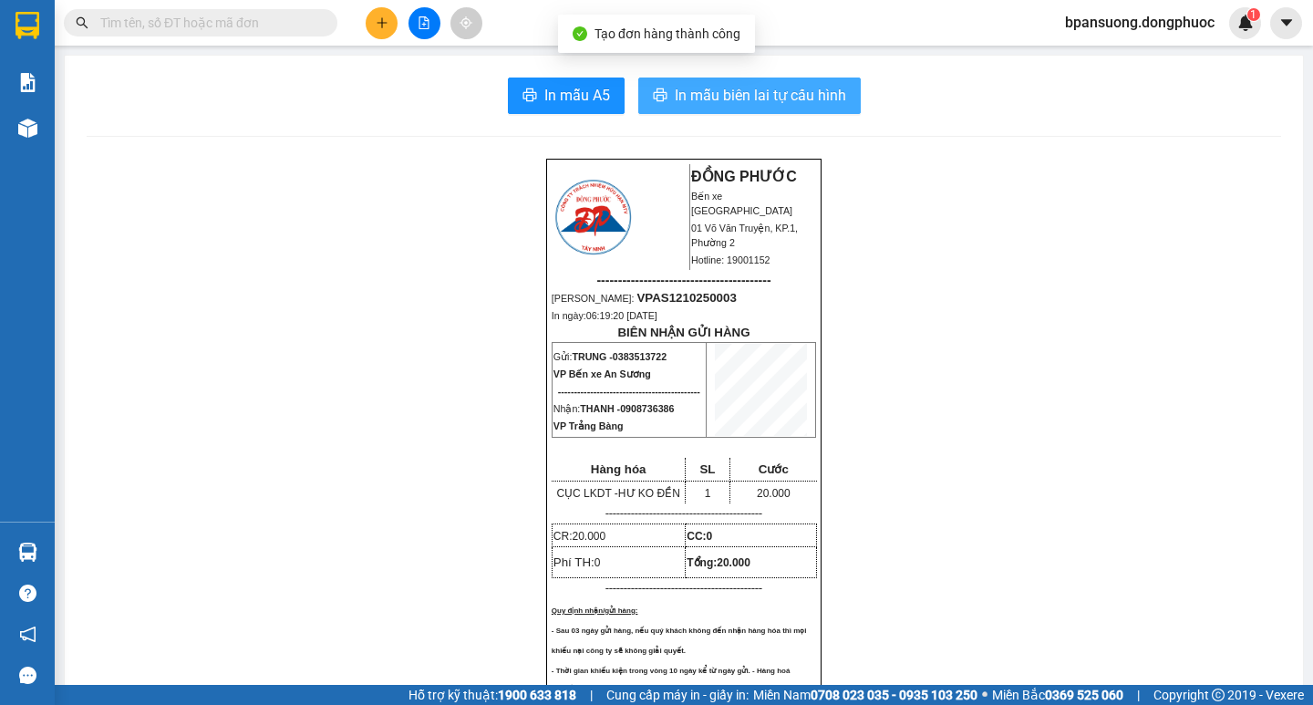
click at [817, 101] on span "In mẫu biên lai tự cấu hình" at bounding box center [760, 95] width 171 height 23
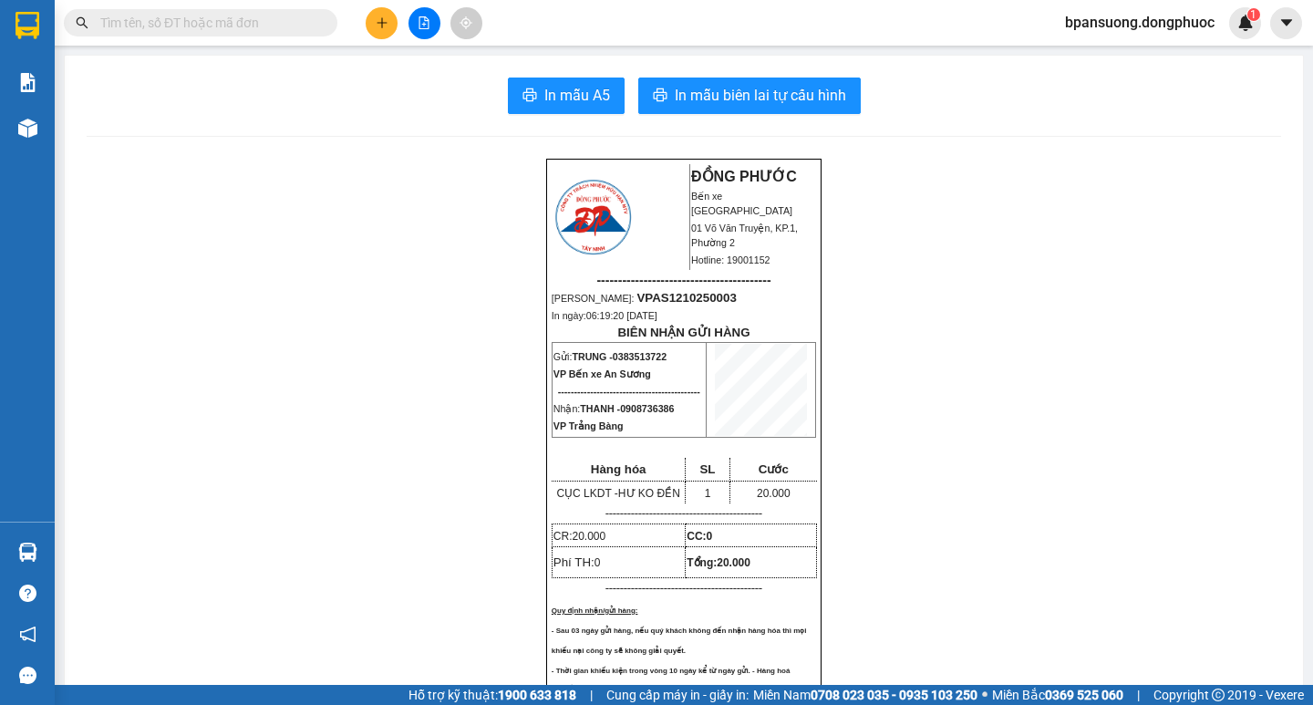
click at [371, 20] on button at bounding box center [382, 23] width 32 height 32
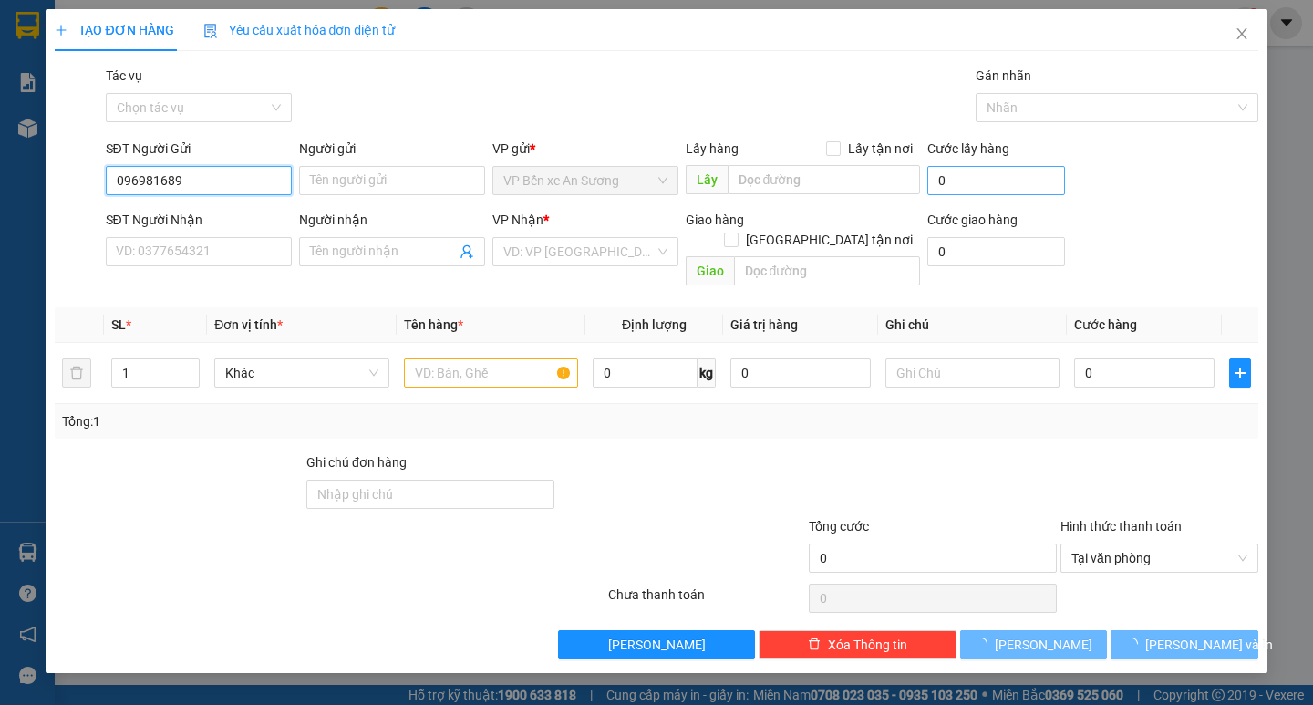
type input "0969816896"
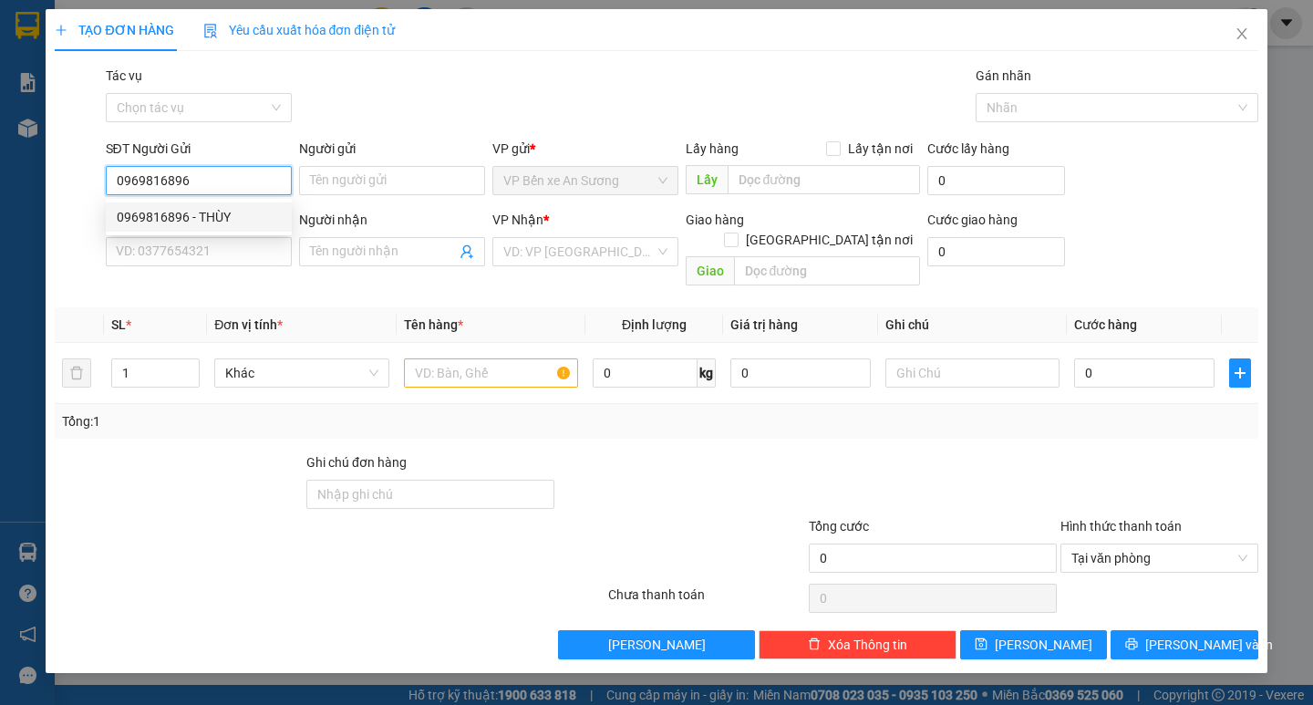
click at [208, 205] on div "0969816896 - THÙY" at bounding box center [199, 216] width 186 height 29
type input "THÙY"
type input "0975359995"
type input "DIỄM"
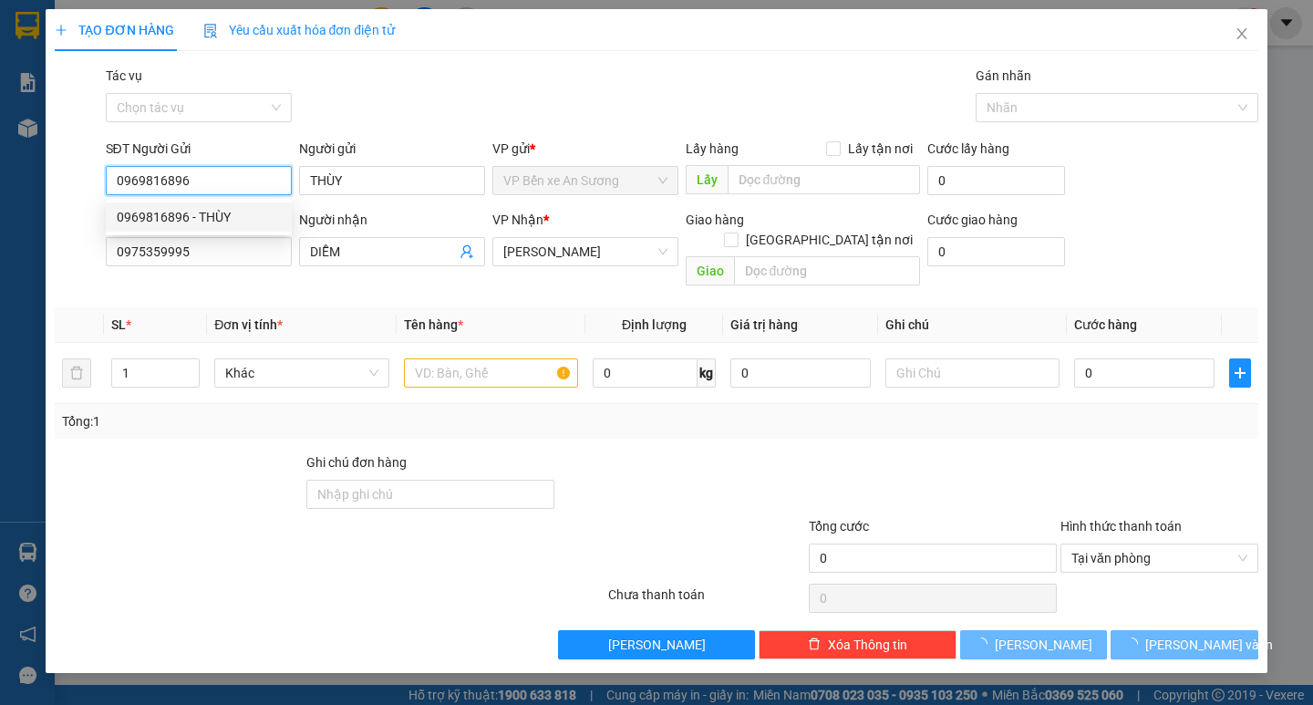
type input "55.000"
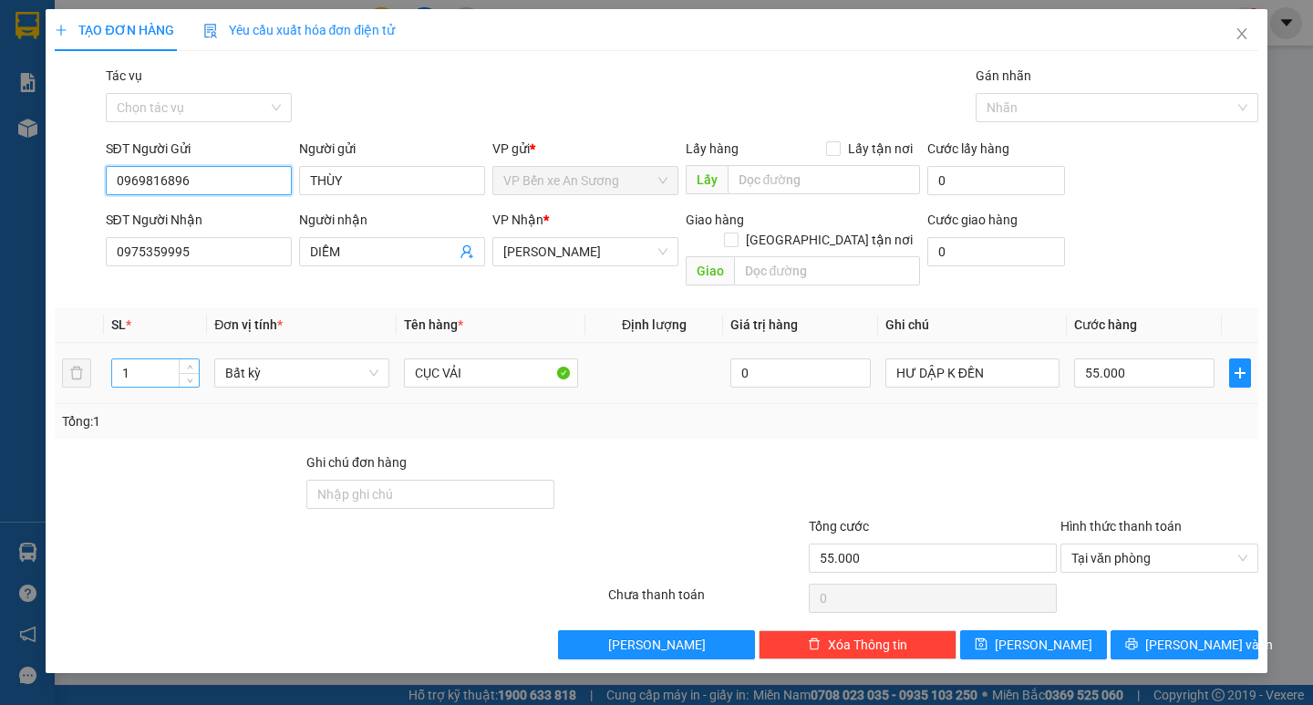
type input "0969816896"
click at [136, 359] on input "1" at bounding box center [155, 372] width 87 height 27
type input "2"
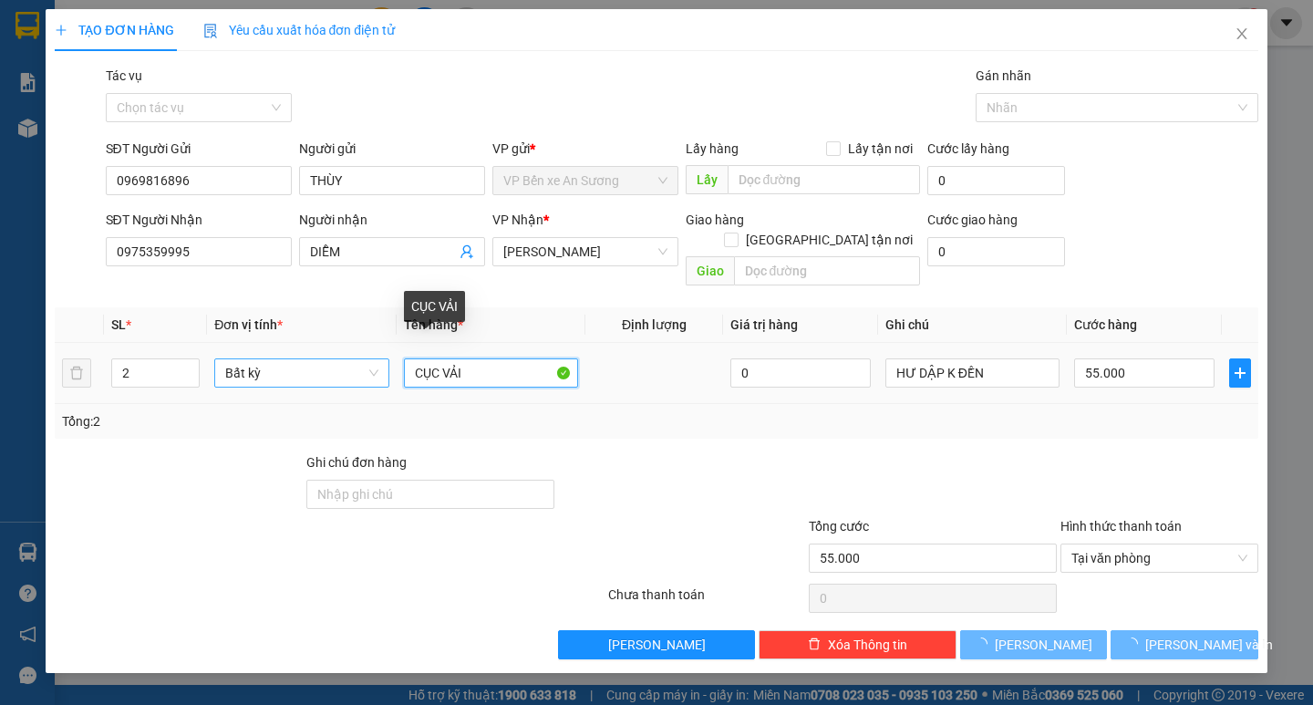
drag, startPoint x: 477, startPoint y: 355, endPoint x: 223, endPoint y: 366, distance: 254.7
click at [225, 379] on tr "2 Bất kỳ CỤC VẢI 0 HƯ DẬP K ĐỀN 55.000" at bounding box center [656, 373] width 1203 height 61
type input "0"
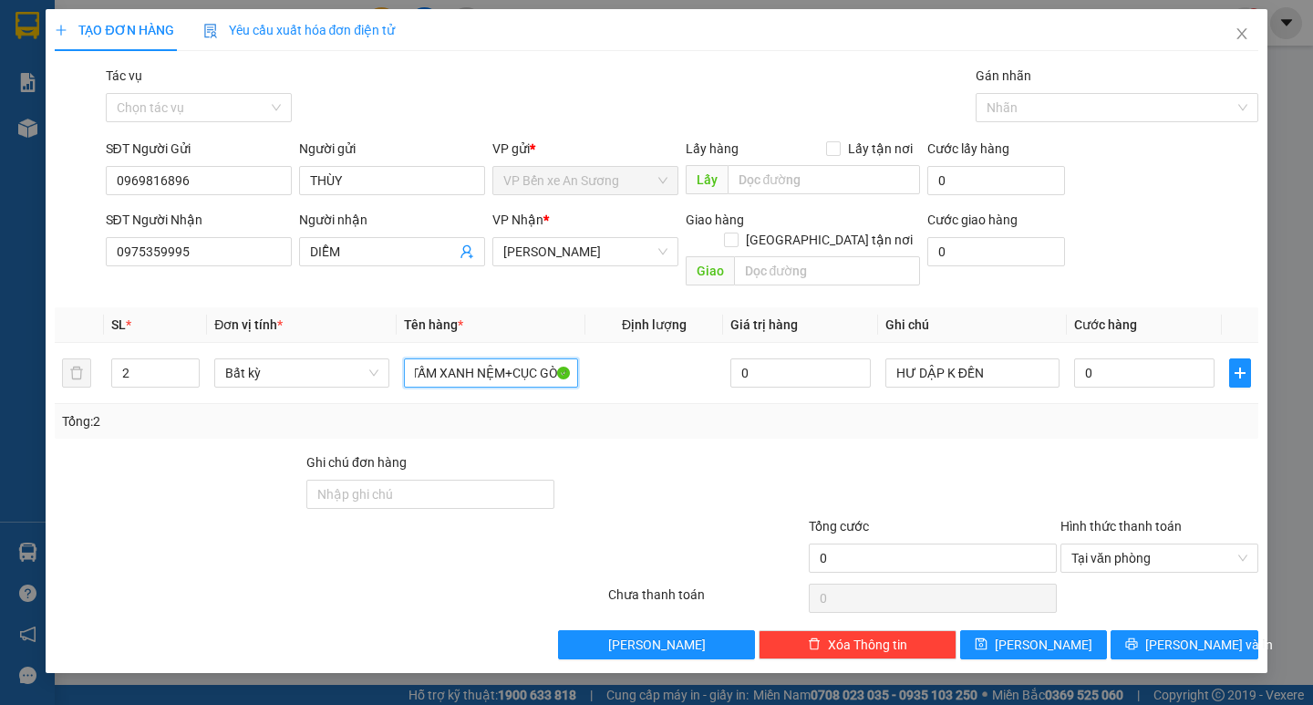
scroll to position [0, 37]
type input "KIỆN TẤM XANH NỆM+CỤC GÒN"
click at [1108, 358] on input "0" at bounding box center [1144, 372] width 140 height 29
type input "5"
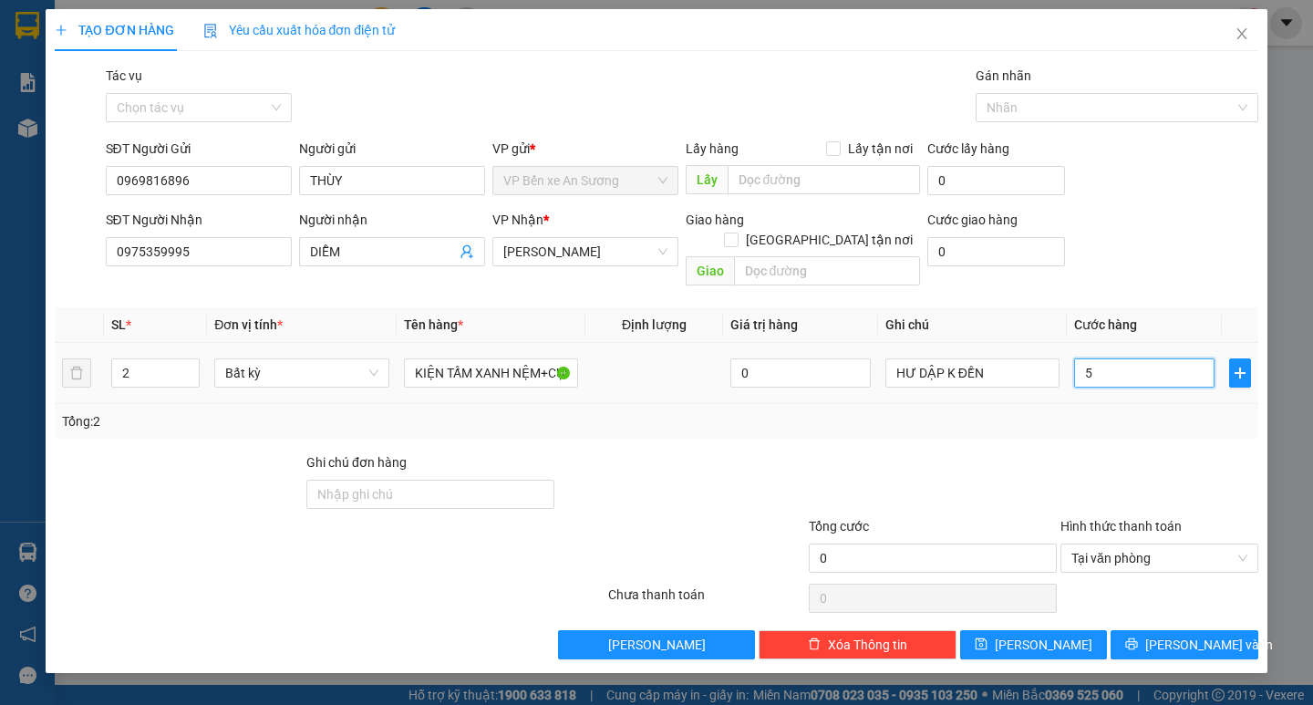
type input "5"
type input "50"
type input "50.000"
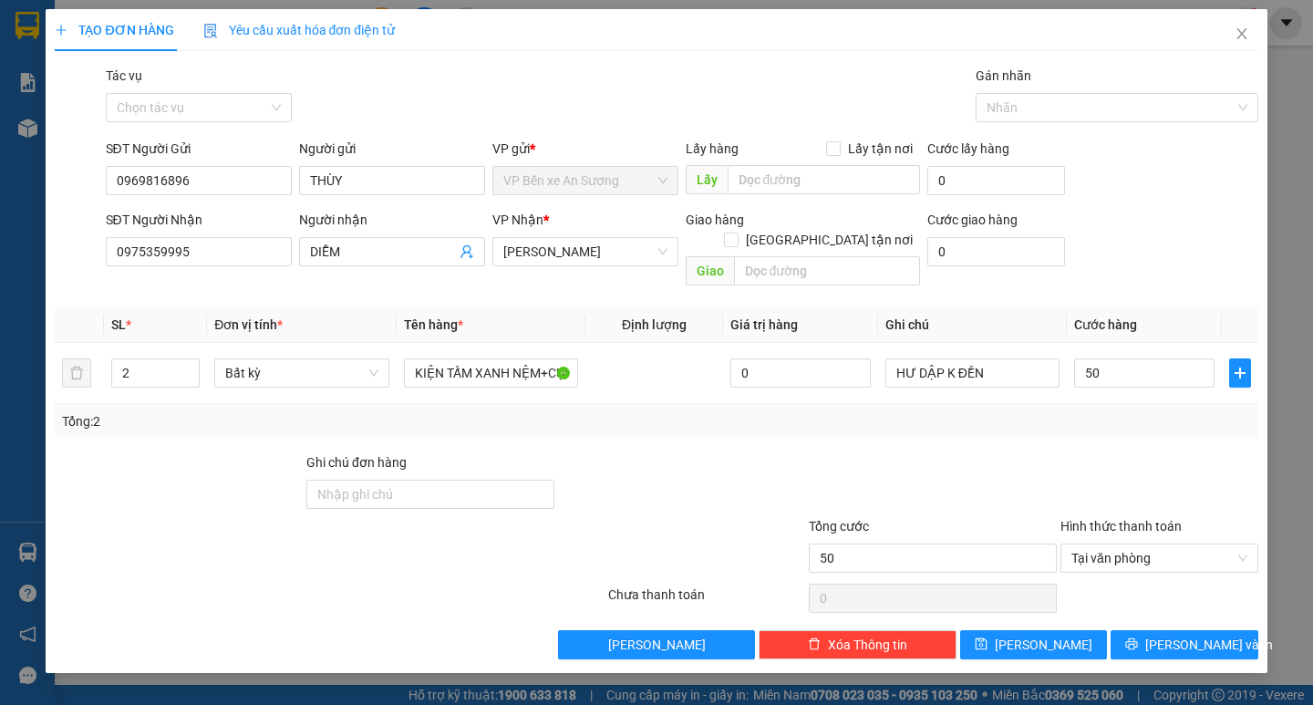
type input "50.000"
click at [1090, 414] on div "Tổng: 2" at bounding box center [656, 421] width 1203 height 35
click at [1204, 635] on button "[PERSON_NAME] và In" at bounding box center [1184, 644] width 147 height 29
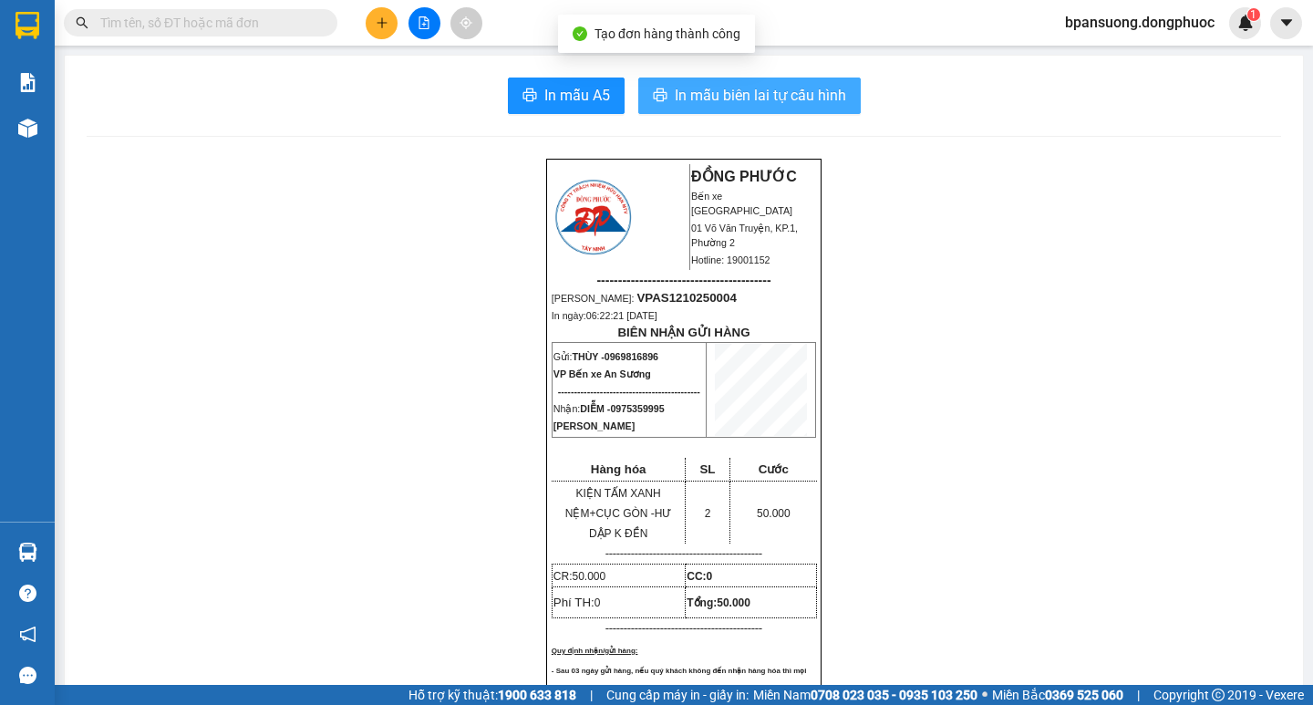
click at [781, 109] on button "In mẫu biên lai tự cấu hình" at bounding box center [749, 96] width 223 height 36
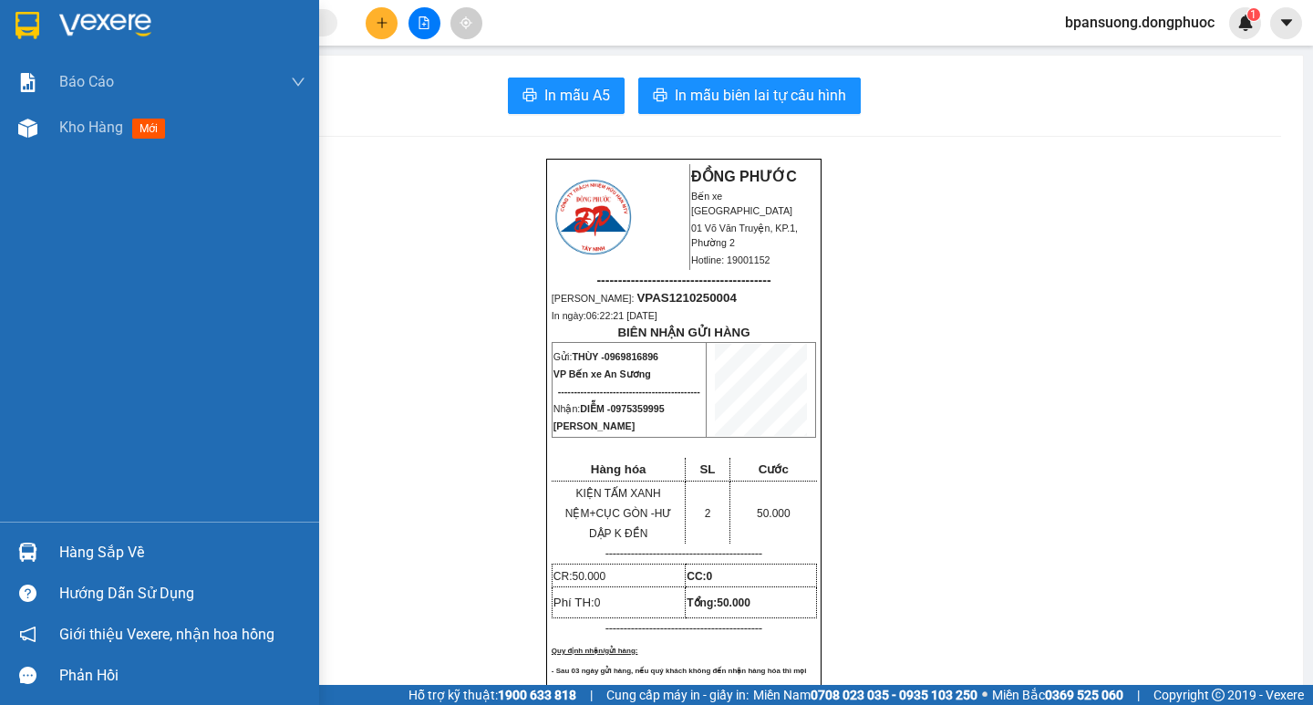
drag, startPoint x: 111, startPoint y: 547, endPoint x: 159, endPoint y: 433, distance: 123.5
click at [111, 546] on div "Hàng sắp về" at bounding box center [182, 552] width 246 height 27
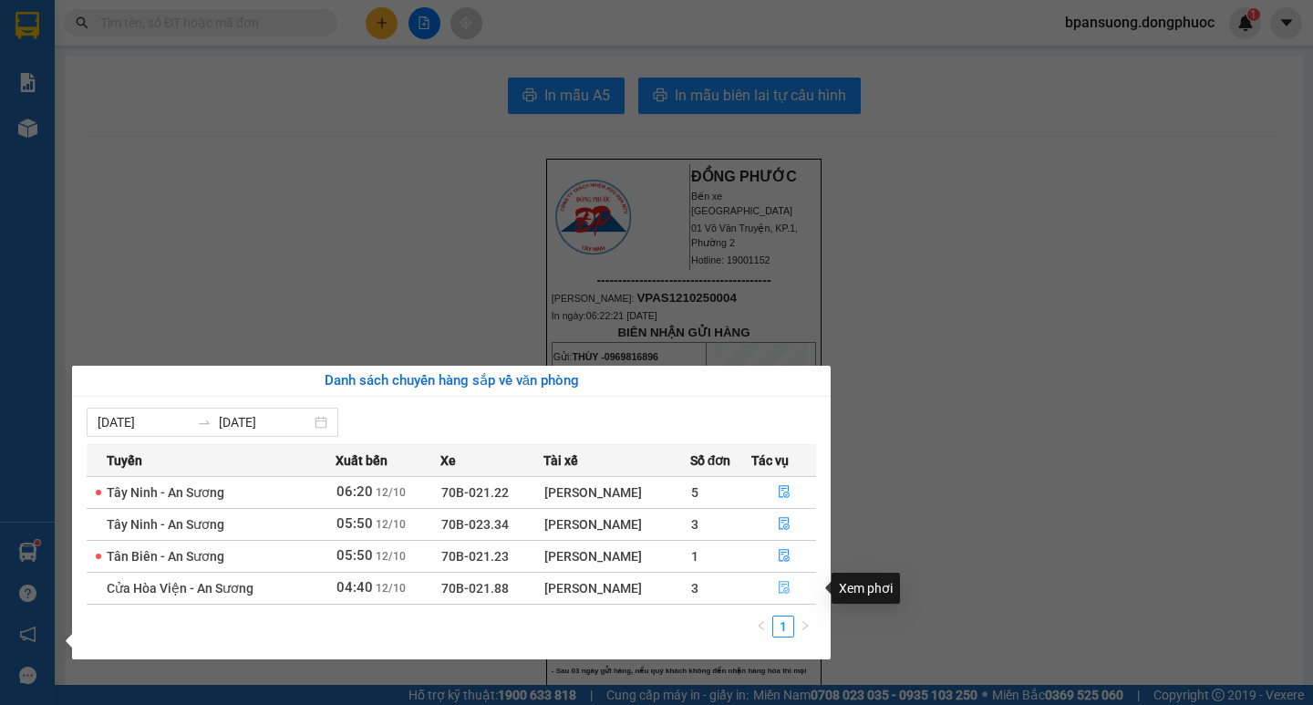
click at [782, 584] on icon "file-done" at bounding box center [784, 588] width 11 height 13
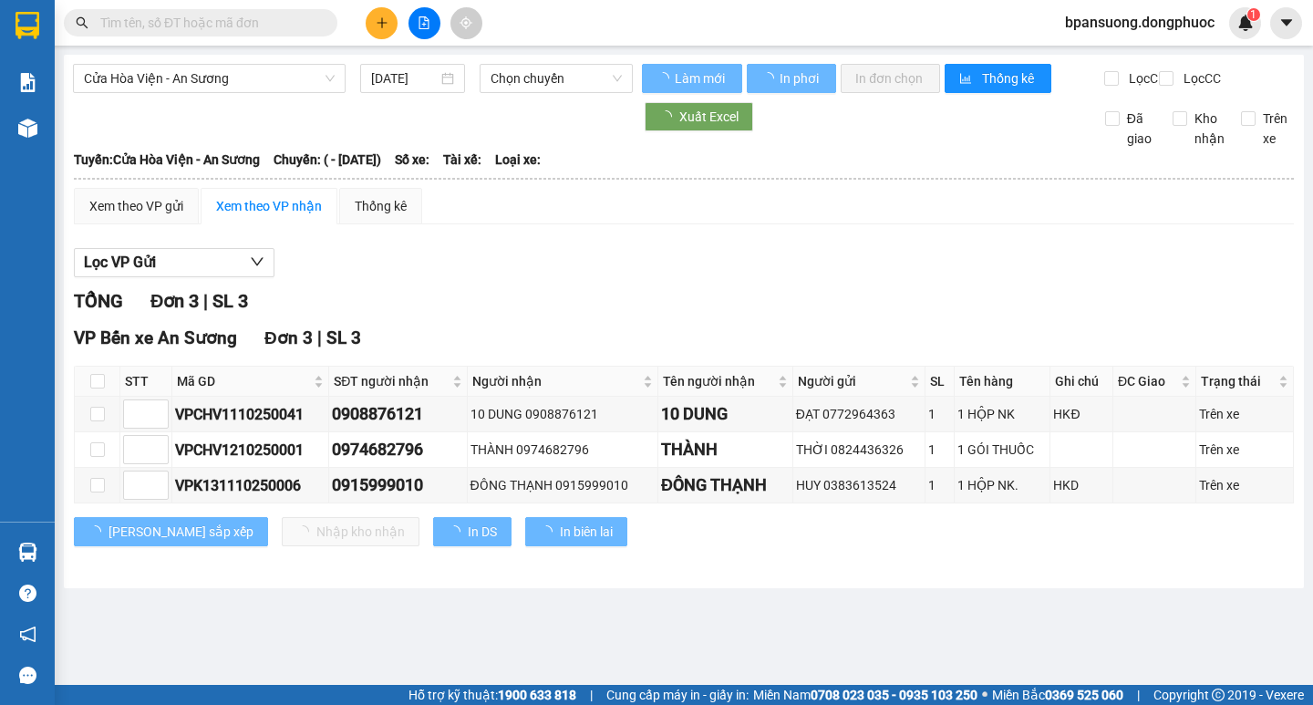
type input "[DATE]"
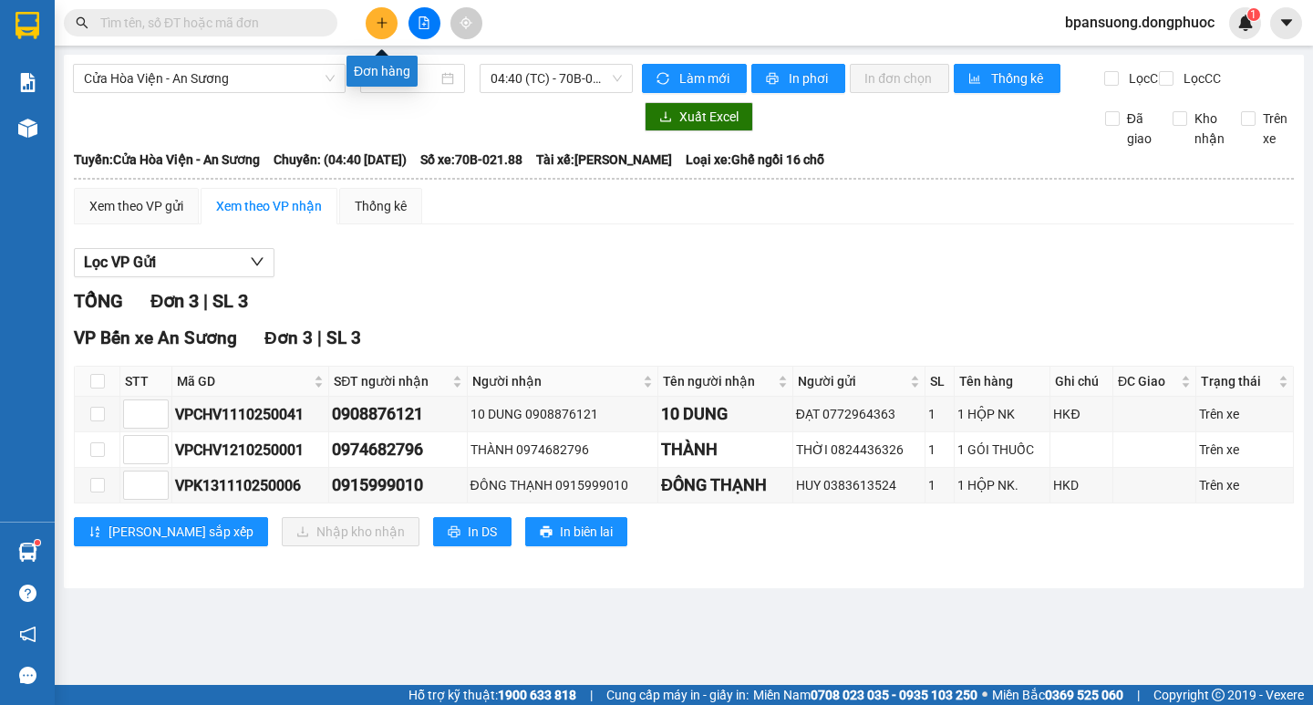
click at [376, 25] on icon "plus" at bounding box center [382, 22] width 13 height 13
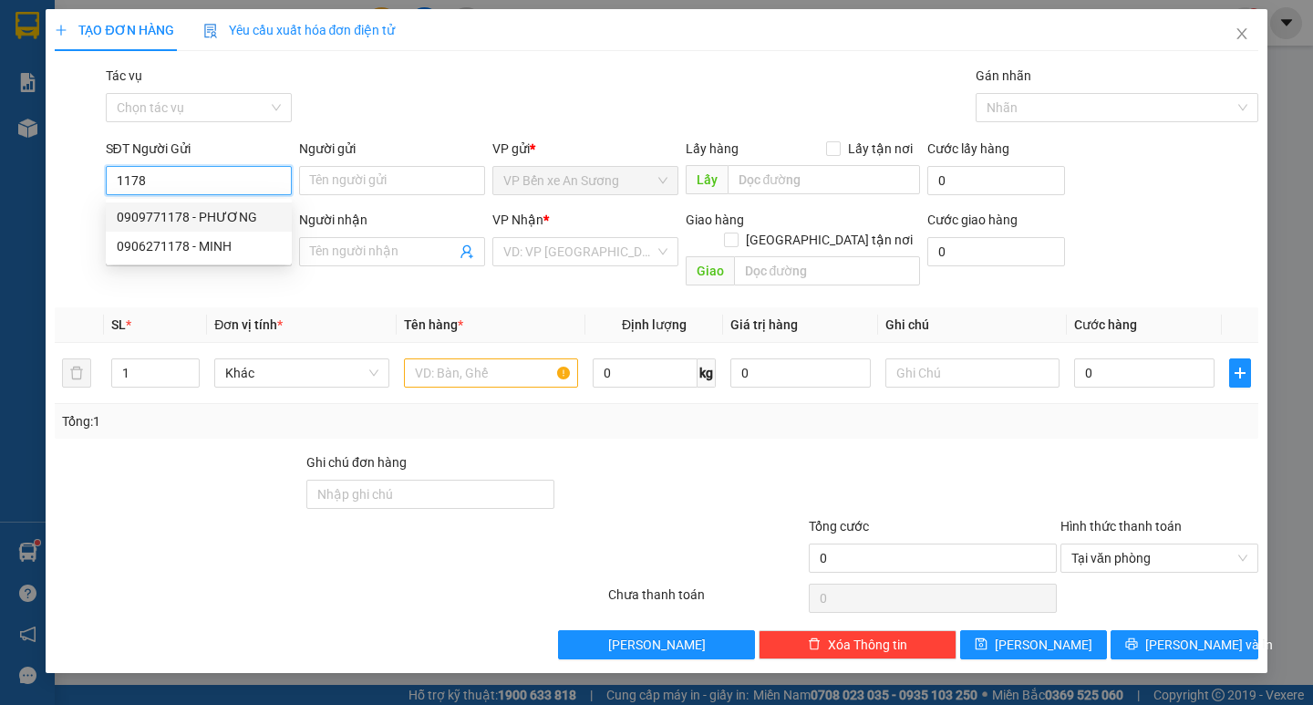
click at [178, 209] on div "0909771178 - PHƯƠNG" at bounding box center [199, 216] width 186 height 29
type input "0909771178"
type input "PHƯƠNG"
type input "0396155585"
type input "KIỆT"
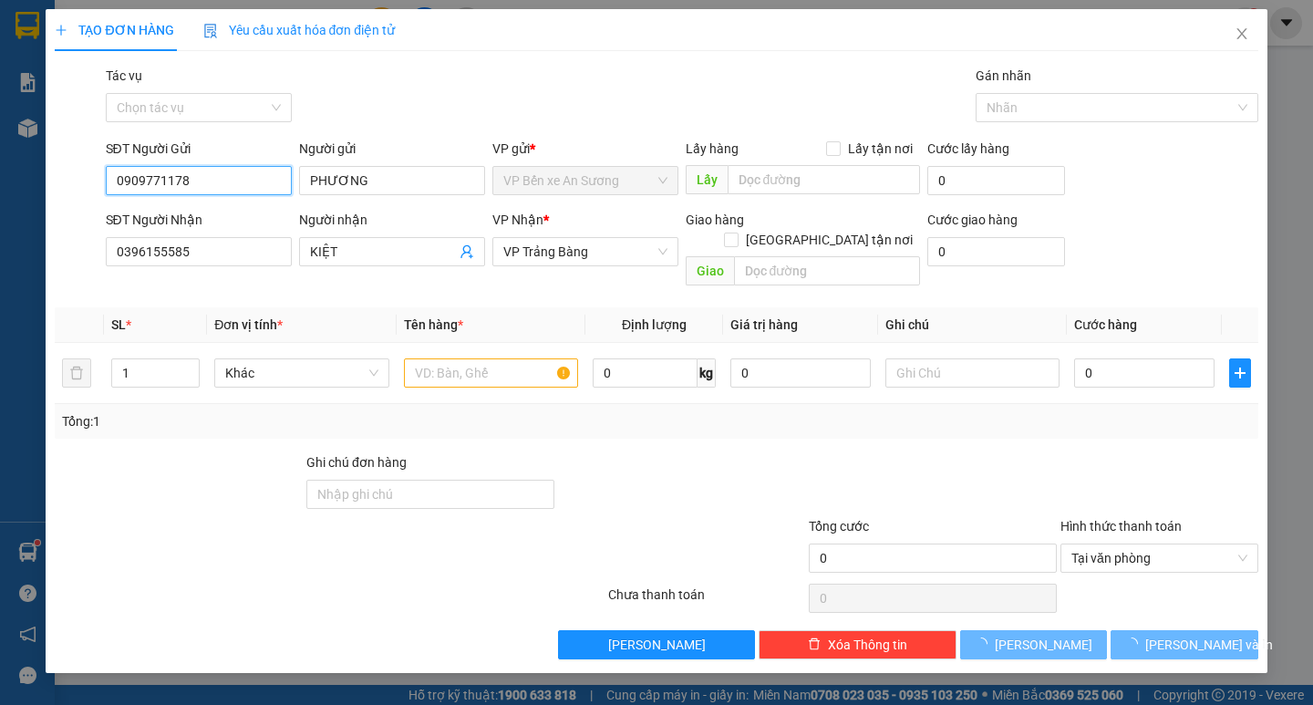
type input "35.000"
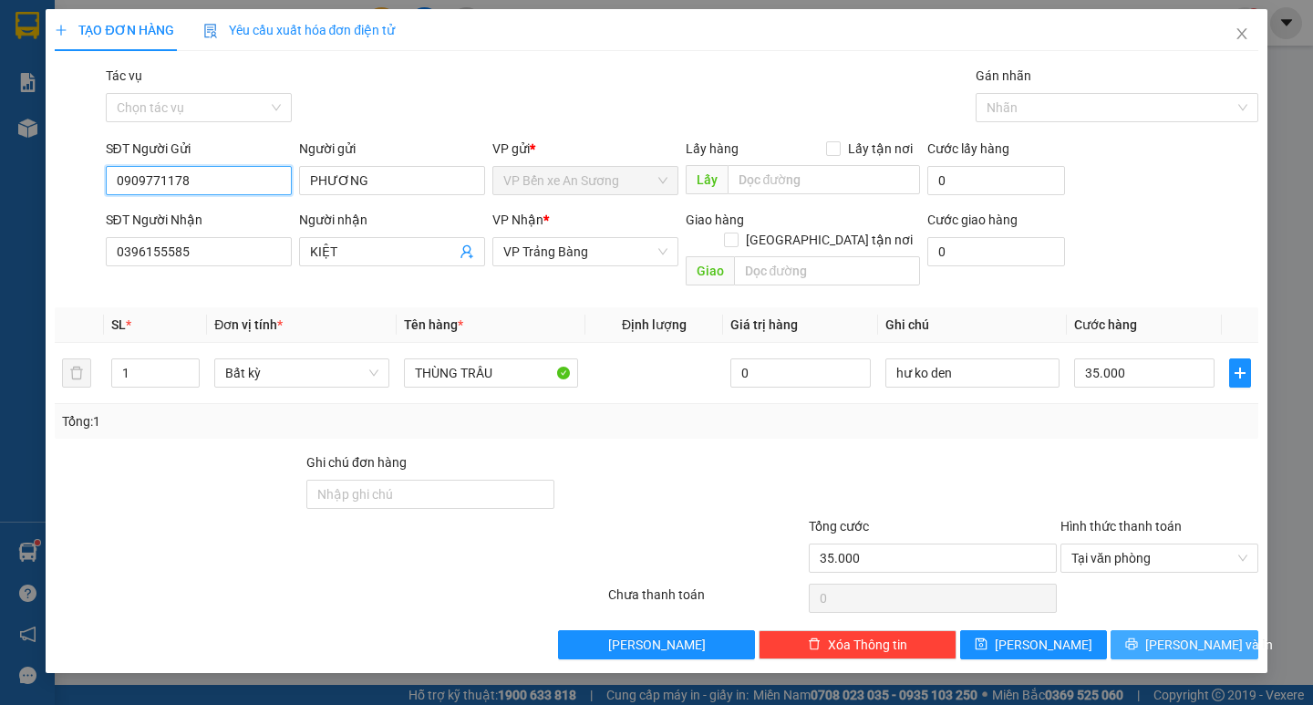
type input "0909771178"
click at [1178, 635] on span "[PERSON_NAME] và In" at bounding box center [1210, 645] width 128 height 20
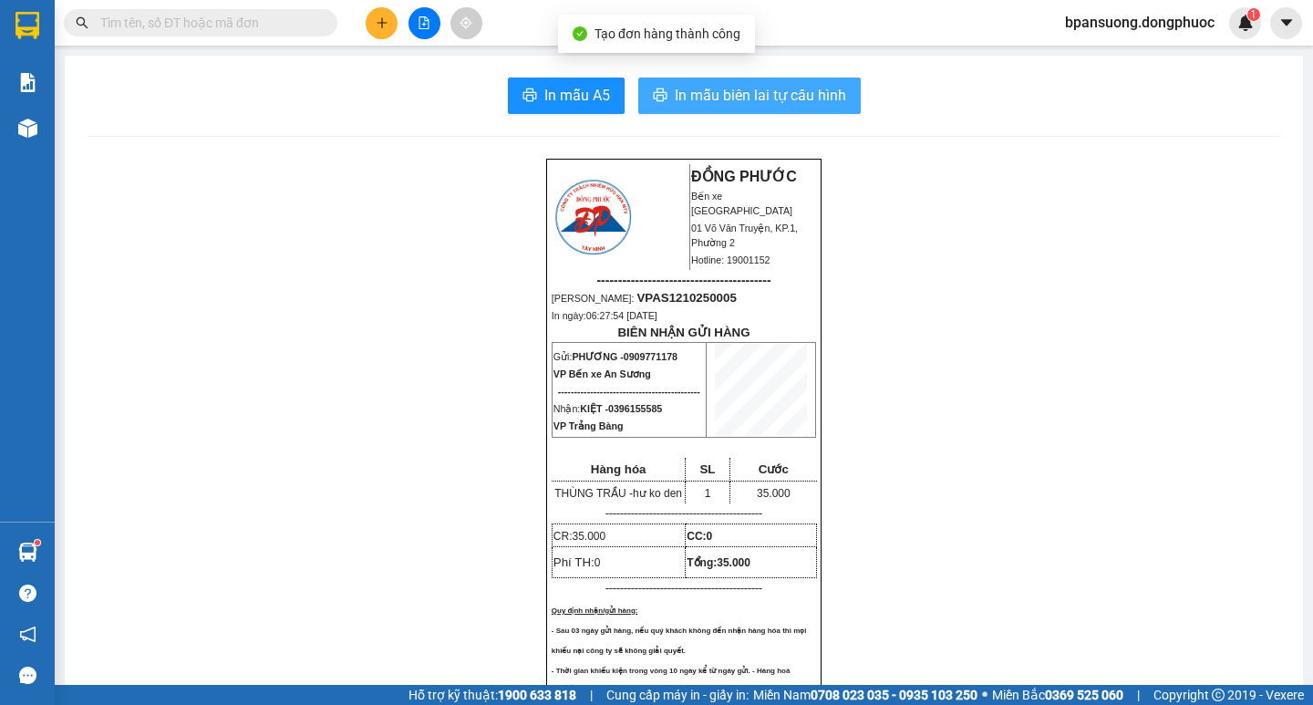
click at [777, 99] on span "In mẫu biên lai tự cấu hình" at bounding box center [760, 95] width 171 height 23
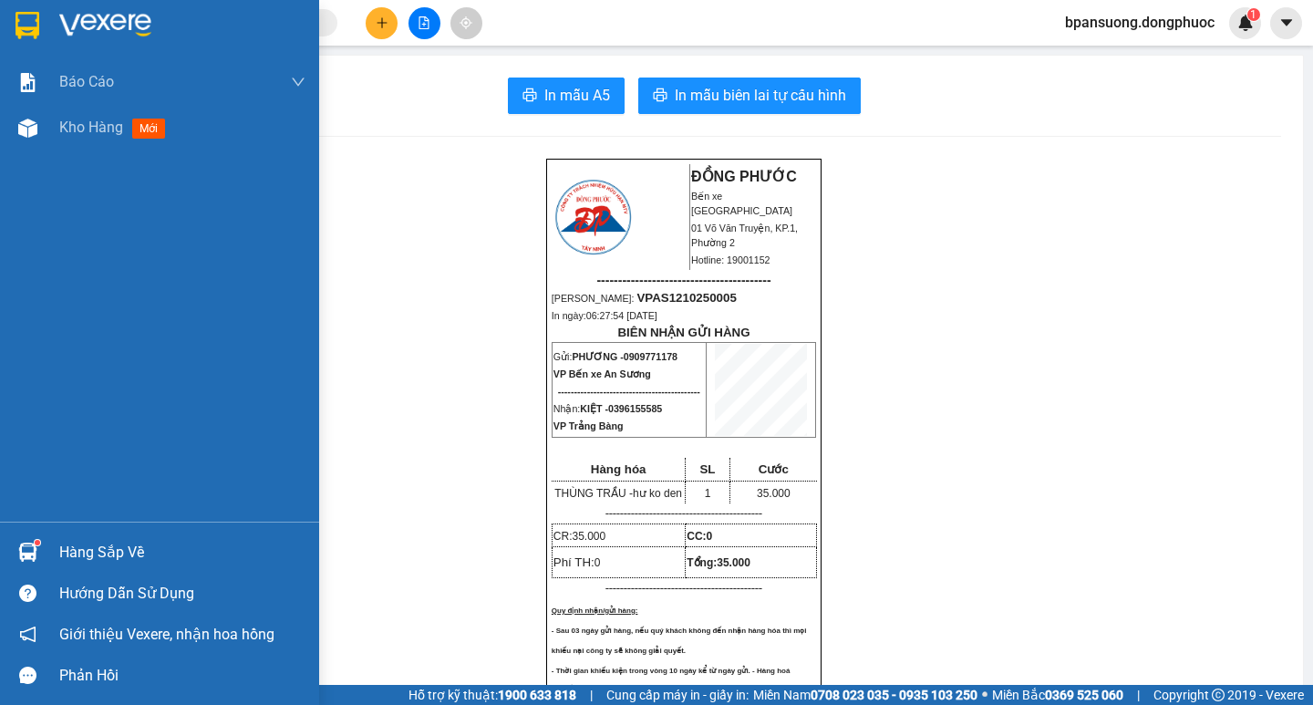
click at [66, 553] on div "Hàng sắp về" at bounding box center [182, 552] width 246 height 27
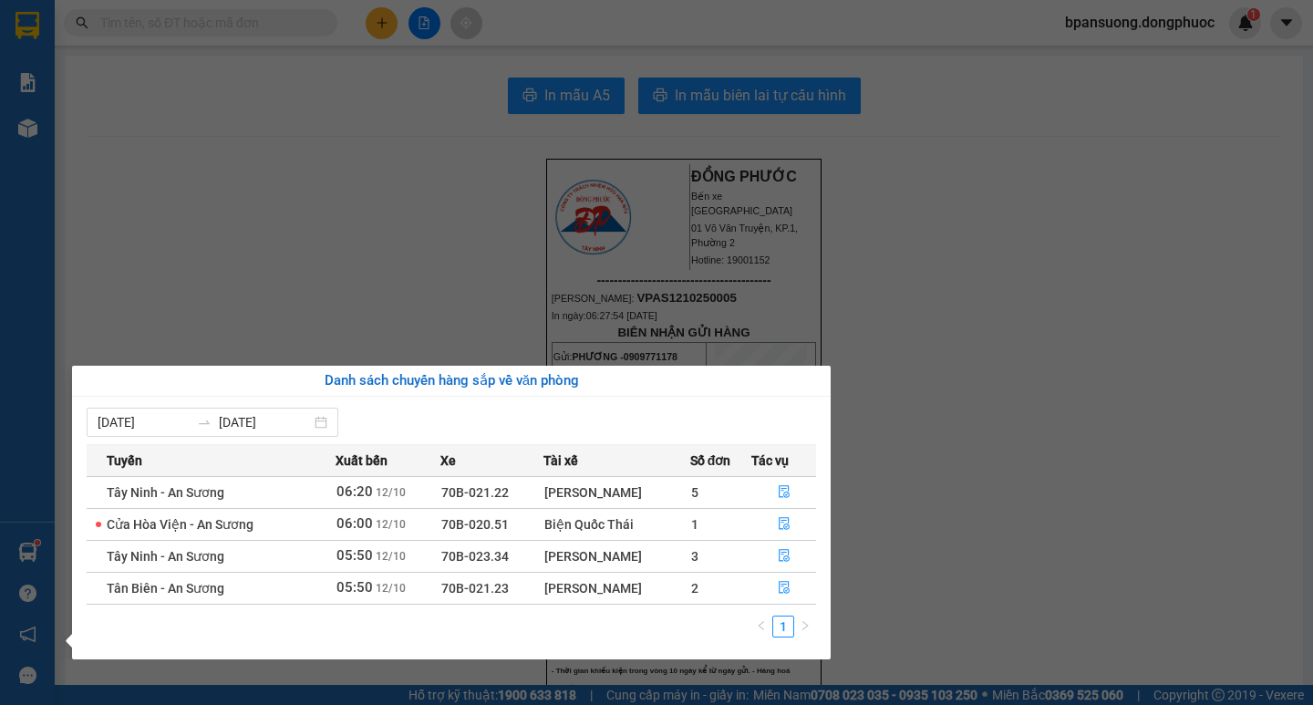
click at [356, 90] on section "Kết quả tìm kiếm ( 0 ) Bộ lọc Ngày tạo đơn gần nhất No Data bpansuong.dongphuoc…" at bounding box center [656, 352] width 1313 height 705
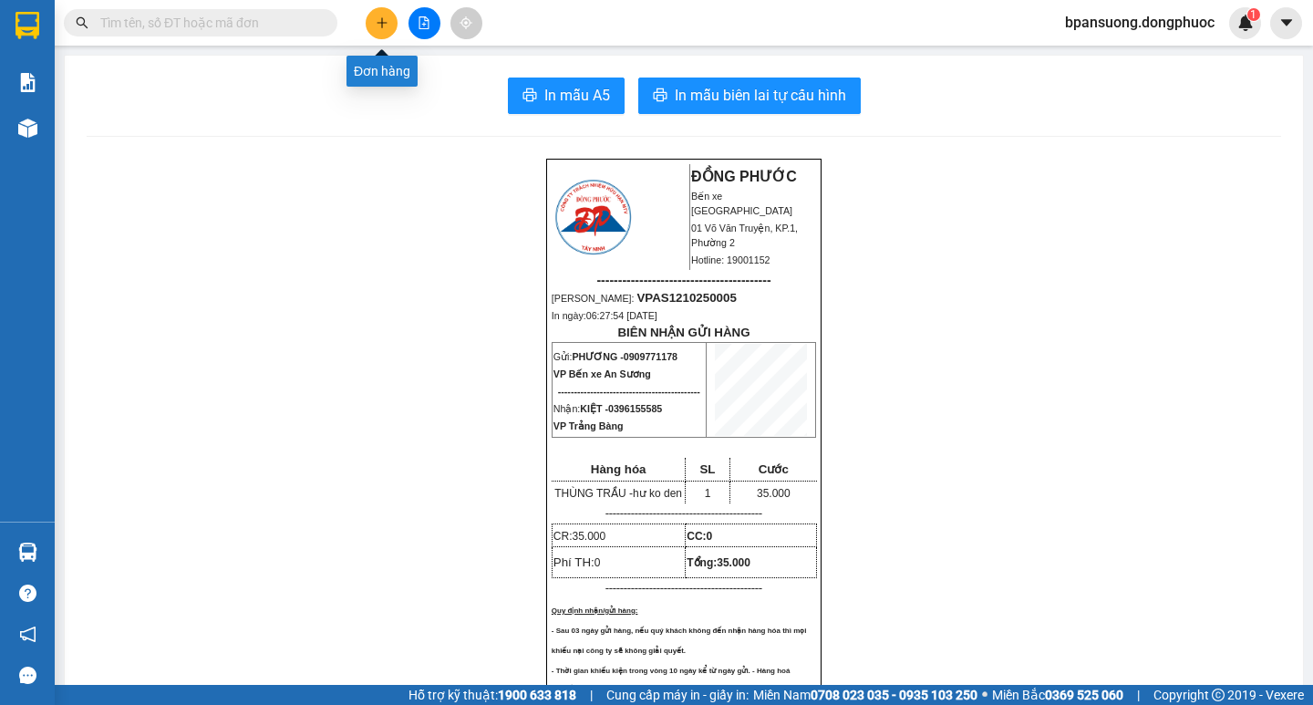
click at [380, 34] on button at bounding box center [382, 23] width 32 height 32
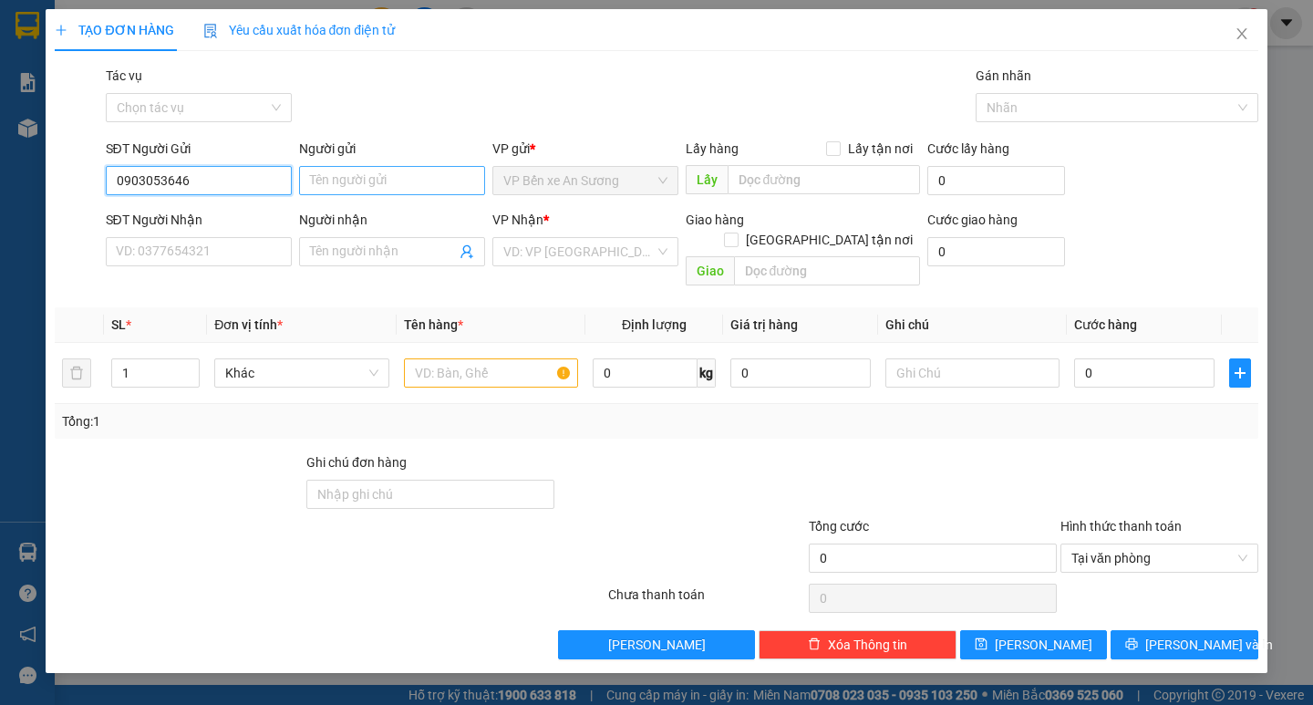
type input "0903053646"
click at [327, 175] on input "Người gửi" at bounding box center [392, 180] width 186 height 29
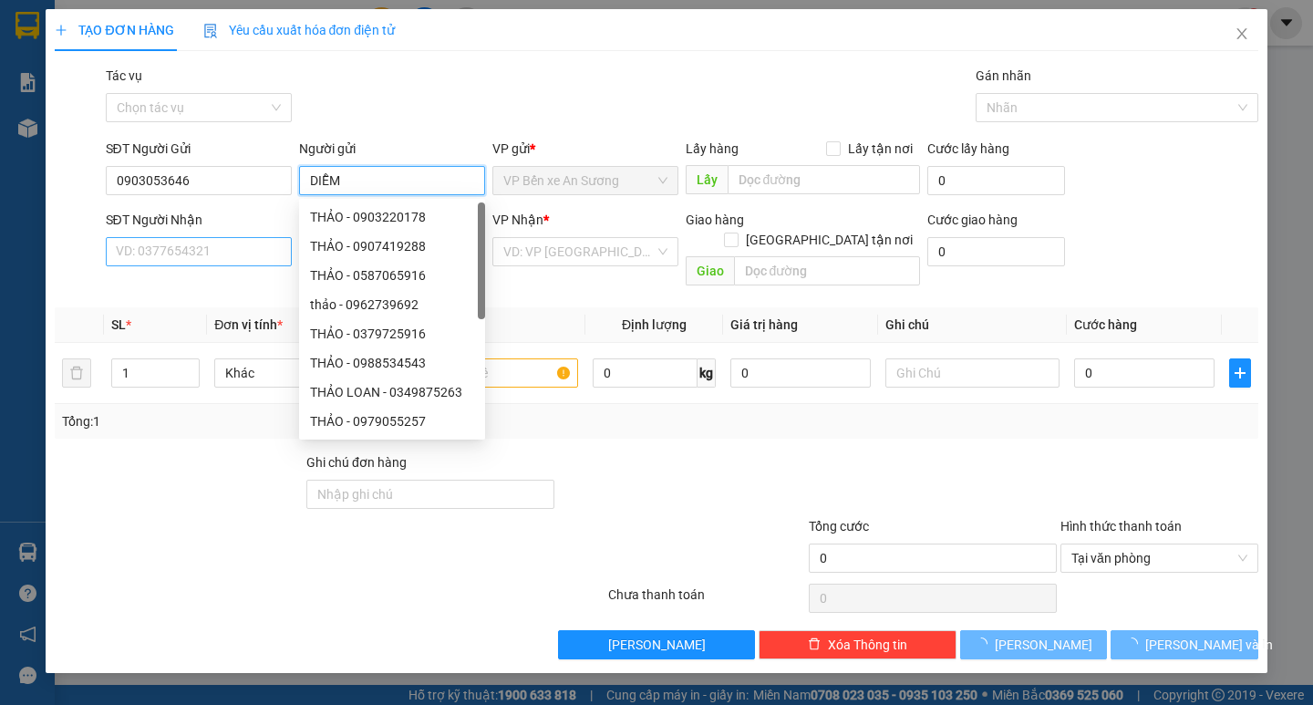
type input "DIỄM"
click at [224, 246] on input "SĐT Người Nhận" at bounding box center [199, 251] width 186 height 29
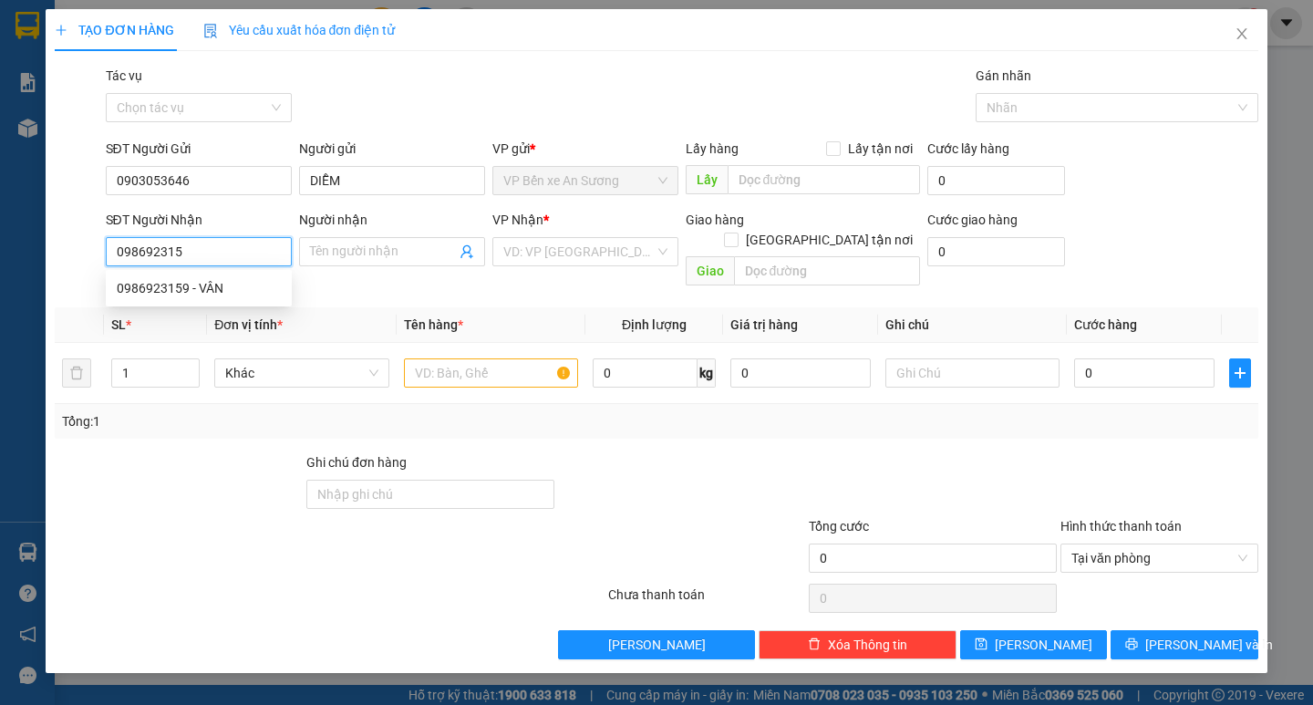
type input "0986923159"
click at [232, 287] on div "0986923159 - VÂN" at bounding box center [199, 288] width 164 height 20
type input "VÂN"
type input "30.000"
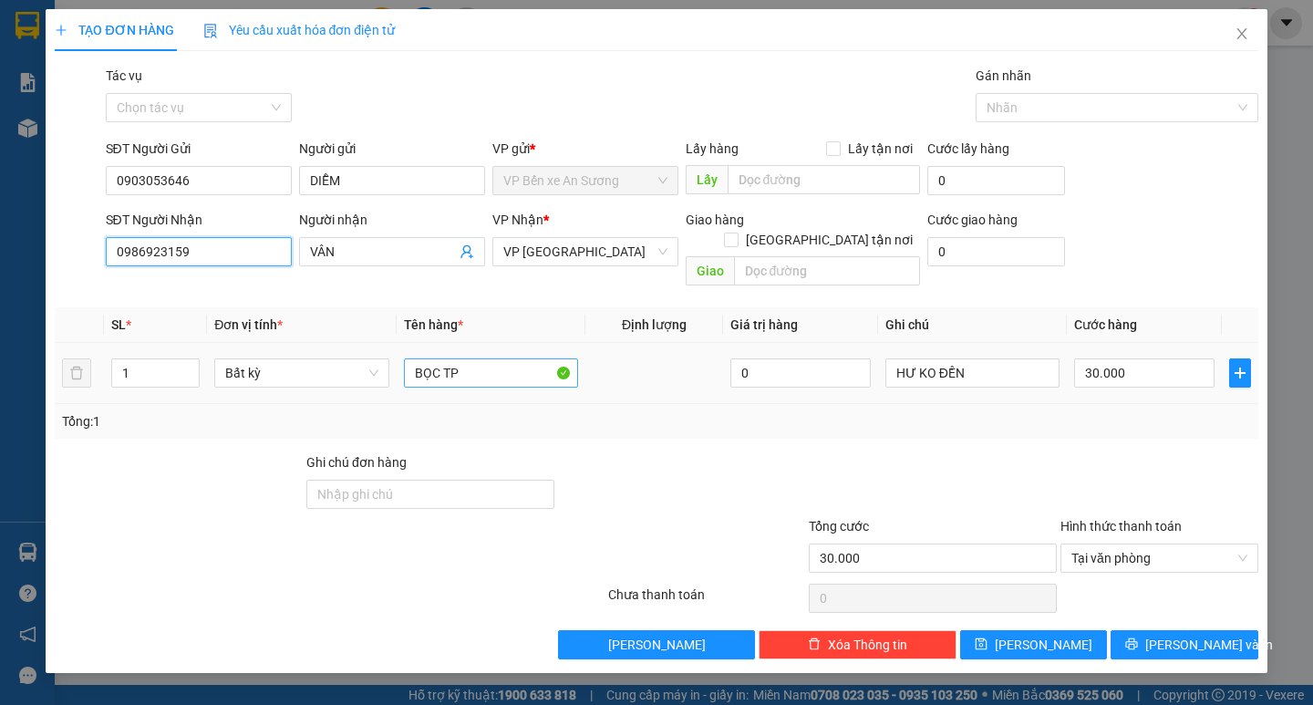
type input "0986923159"
drag, startPoint x: 484, startPoint y: 349, endPoint x: 151, endPoint y: 316, distance: 334.5
click at [183, 362] on tr "1 Bất kỳ BỌC TP 0 HƯ KO ĐỀN 30.000" at bounding box center [656, 373] width 1203 height 61
type input "THÙNG TP"
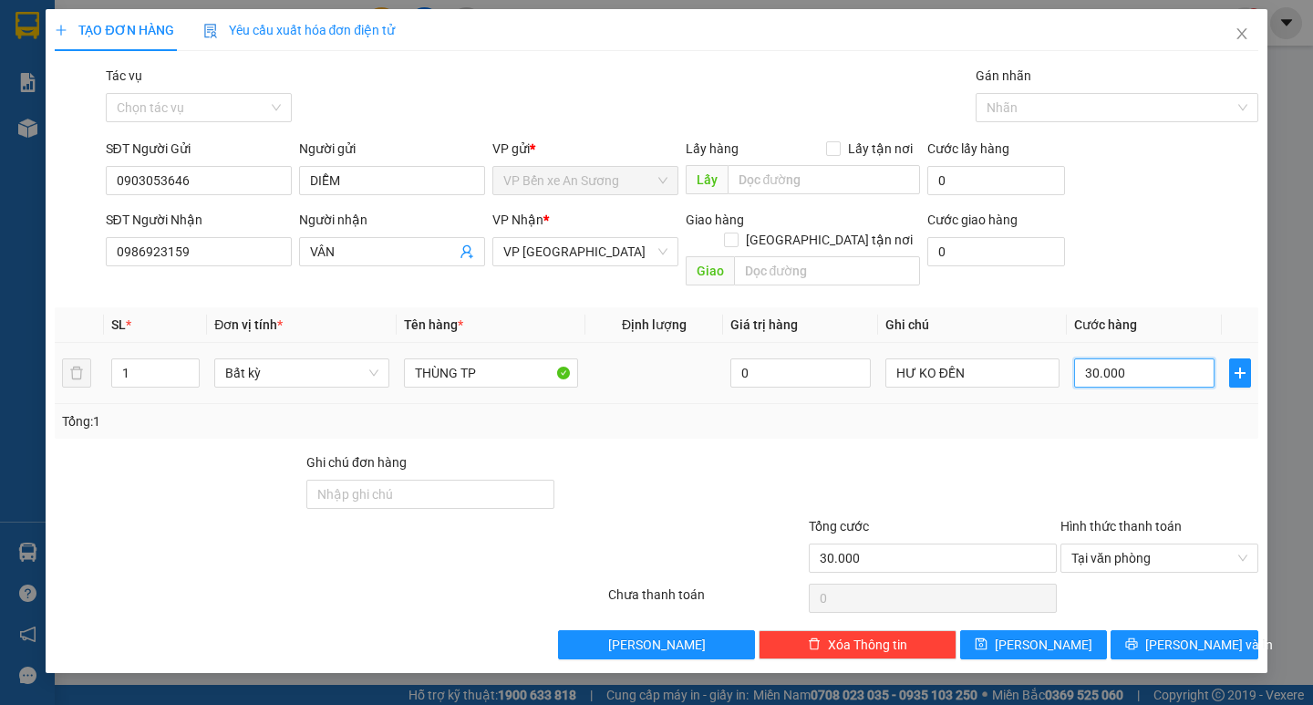
click at [1120, 358] on input "30.000" at bounding box center [1144, 372] width 140 height 29
type input "0"
type input "02"
type input "2"
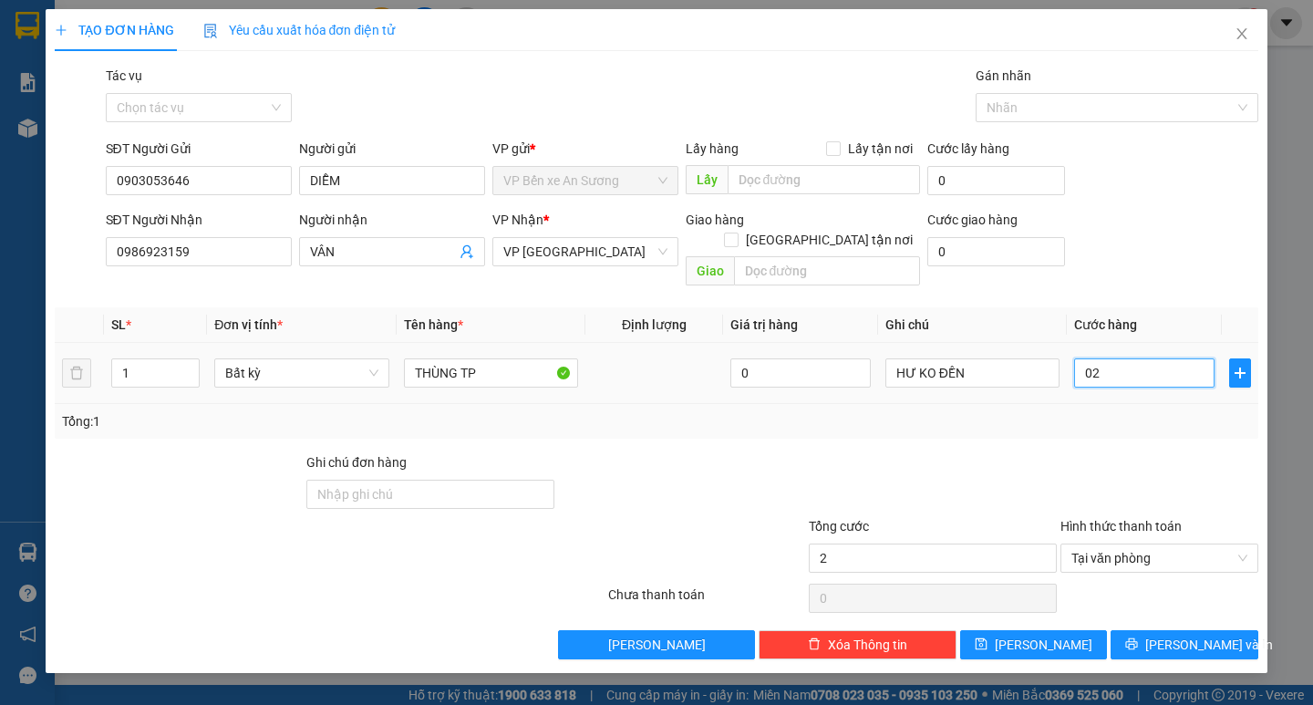
type input "025"
type input "25"
type input "025"
type input "25.000"
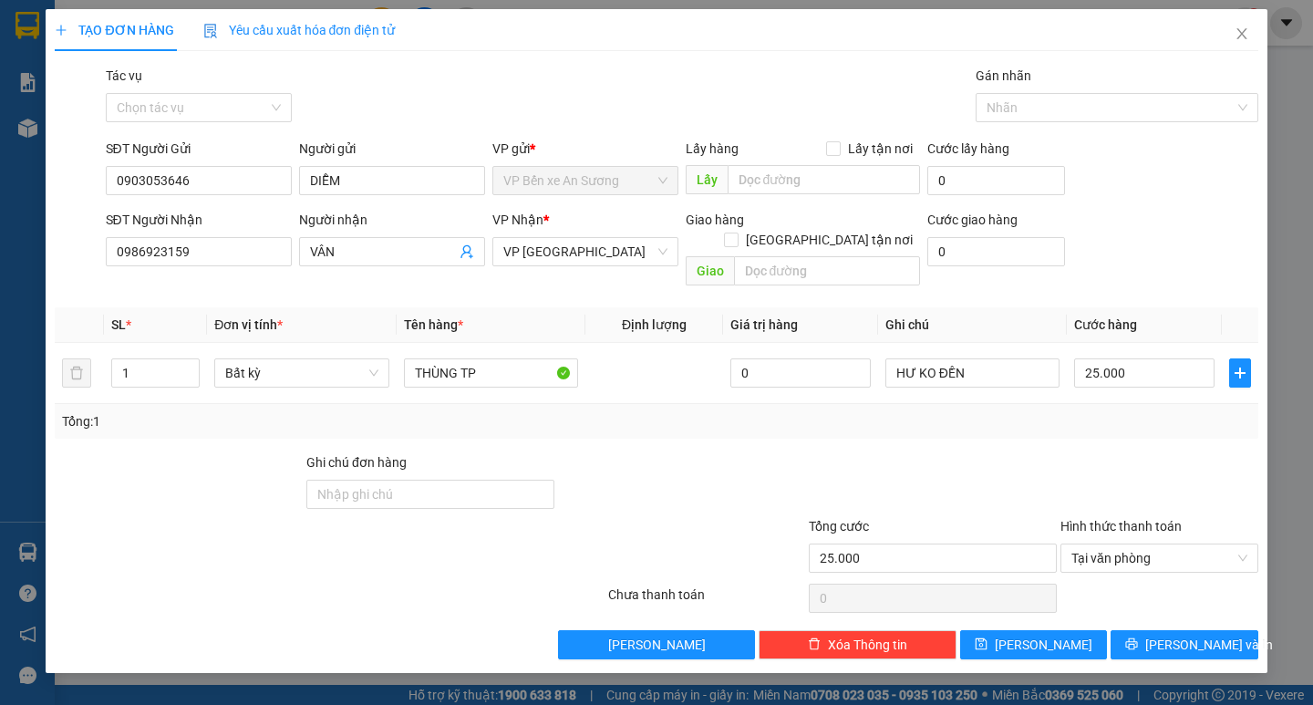
click at [1081, 471] on div at bounding box center [1160, 484] width 202 height 64
click at [1206, 635] on span "[PERSON_NAME] và In" at bounding box center [1210, 645] width 128 height 20
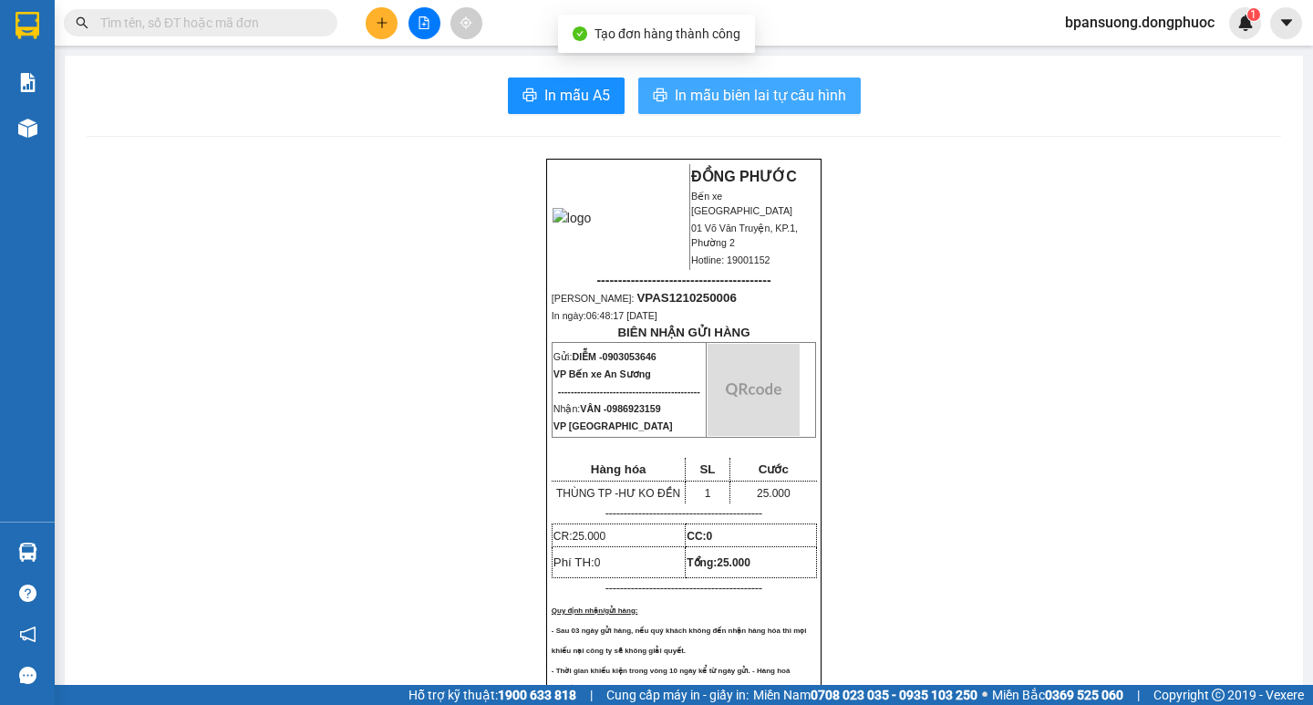
click at [803, 102] on span "In mẫu biên lai tự cấu hình" at bounding box center [760, 95] width 171 height 23
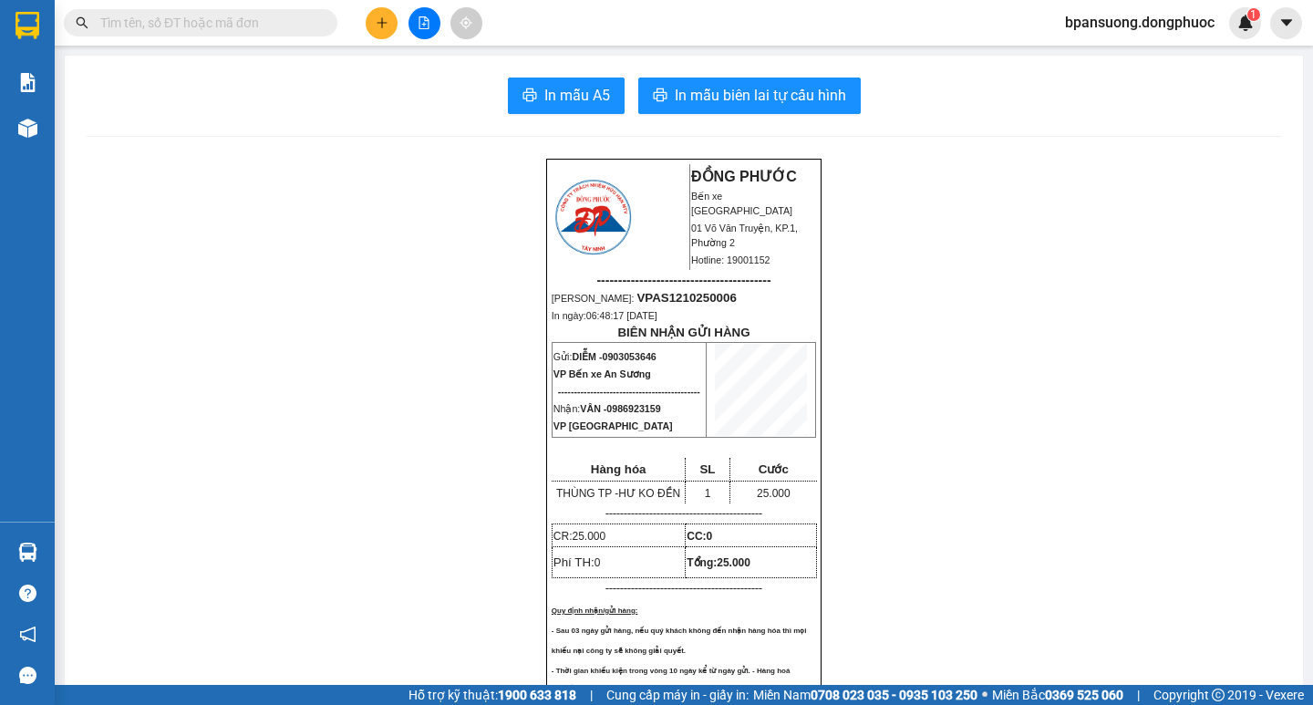
click at [266, 24] on input "text" at bounding box center [207, 23] width 215 height 20
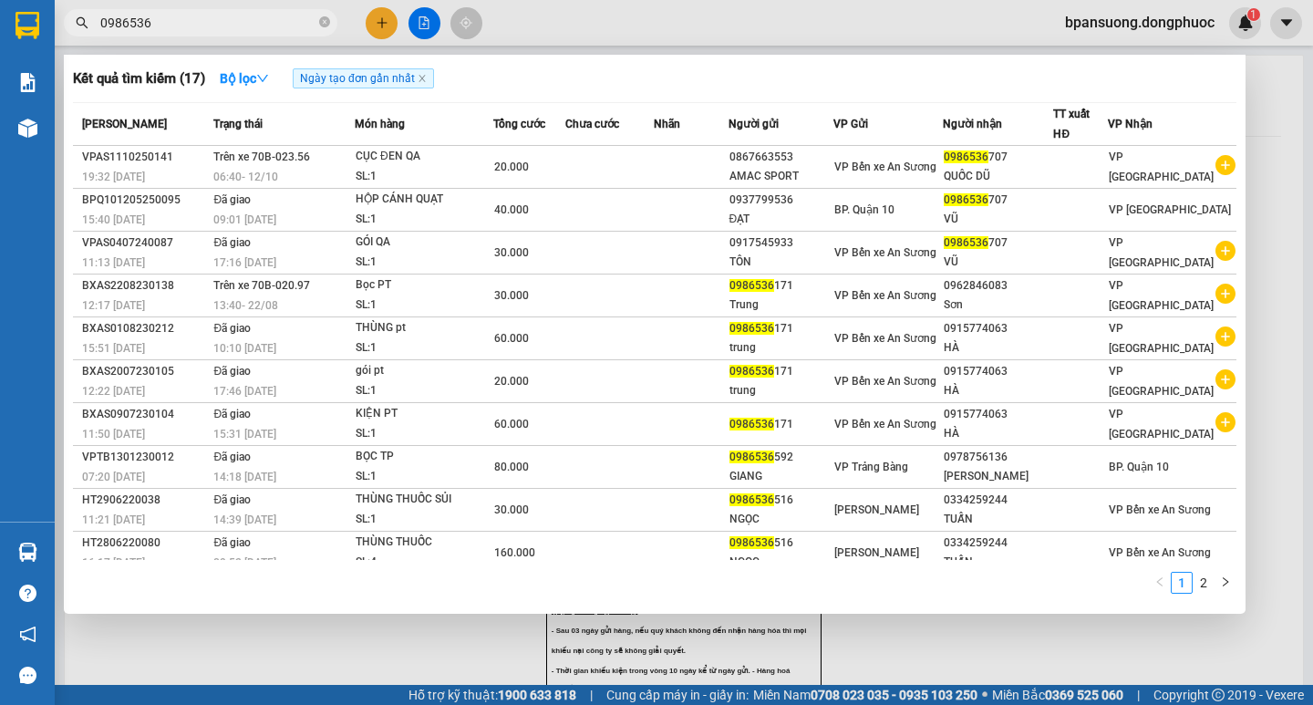
type input "0986536"
click at [343, 632] on div at bounding box center [656, 352] width 1313 height 705
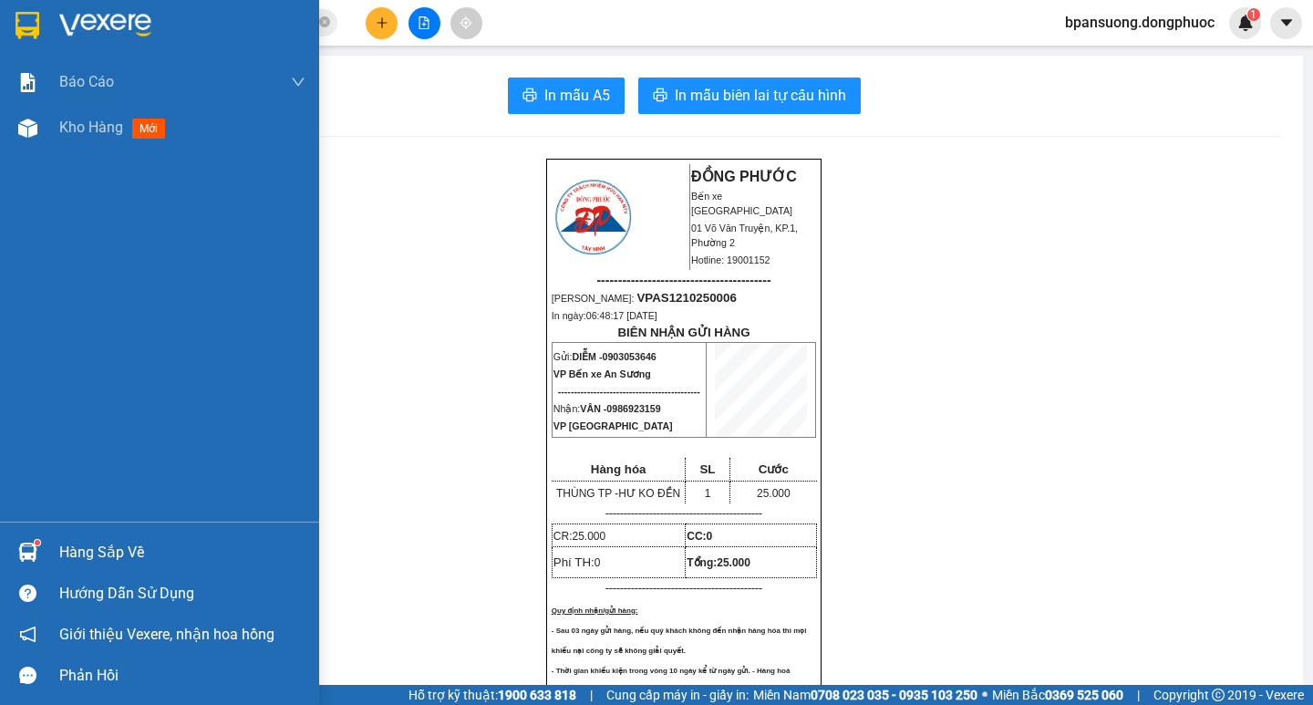
click at [68, 550] on div "Hàng sắp về" at bounding box center [182, 552] width 246 height 27
